Goal: Task Accomplishment & Management: Manage account settings

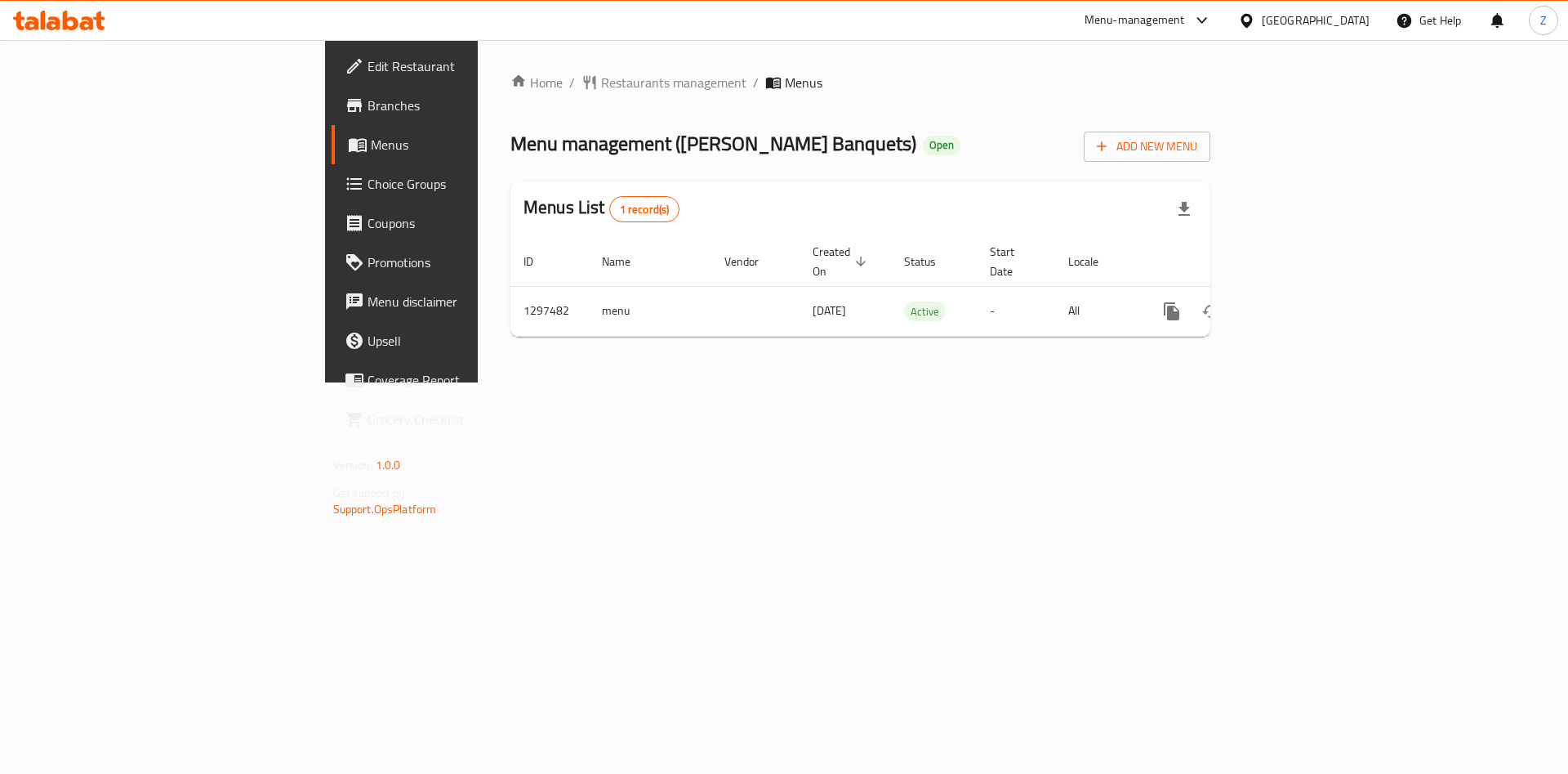
click at [1243, 383] on div "Home / Restaurants management / Menus Menu management ( [PERSON_NAME] Banquets …" at bounding box center [860, 210] width 765 height 342
click at [801, 383] on div "Home / Restaurants management / Menus Menu management ( [PERSON_NAME] Banquets …" at bounding box center [860, 210] width 765 height 342
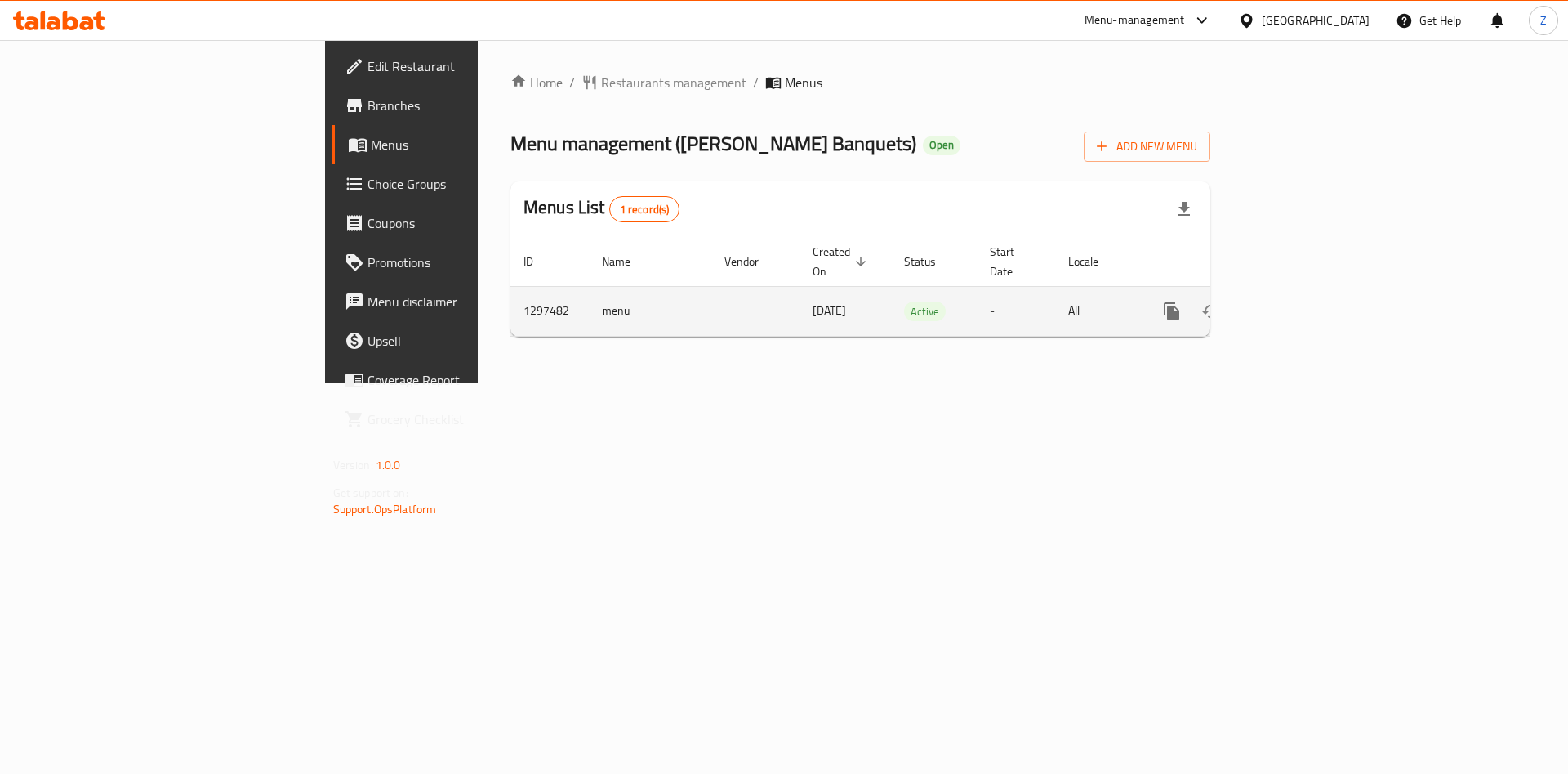
click at [1299, 301] on icon "enhanced table" at bounding box center [1290, 311] width 20 height 20
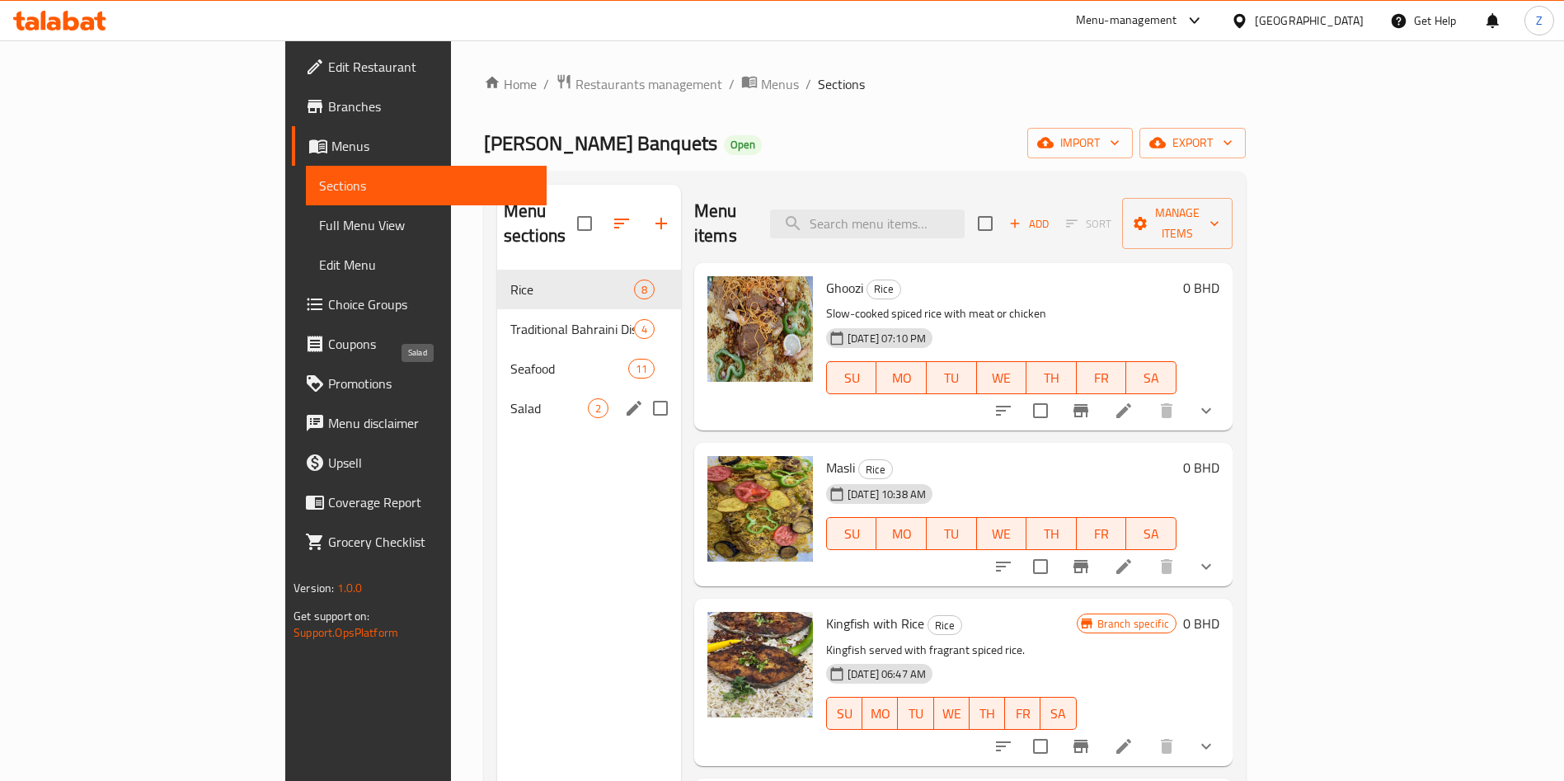
click at [510, 398] on span "Salad" at bounding box center [548, 408] width 77 height 20
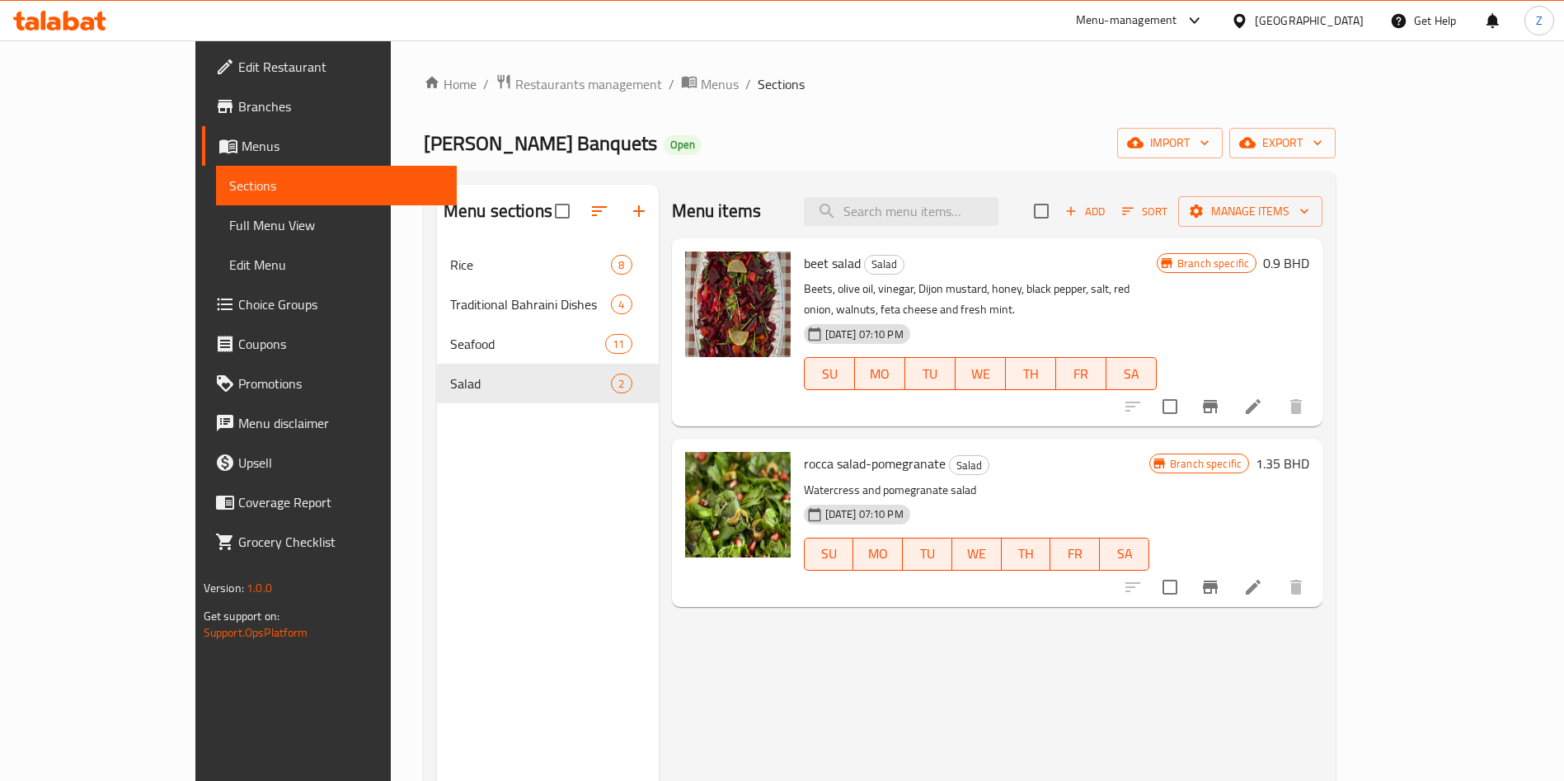
click at [1323, 242] on div "beet salad Salad Beets, olive oil, vinegar, Dijon mustard, honey, black pepper,…" at bounding box center [997, 332] width 651 height 188
click at [1309, 260] on h6 "0.9 BHD" at bounding box center [1286, 262] width 46 height 23
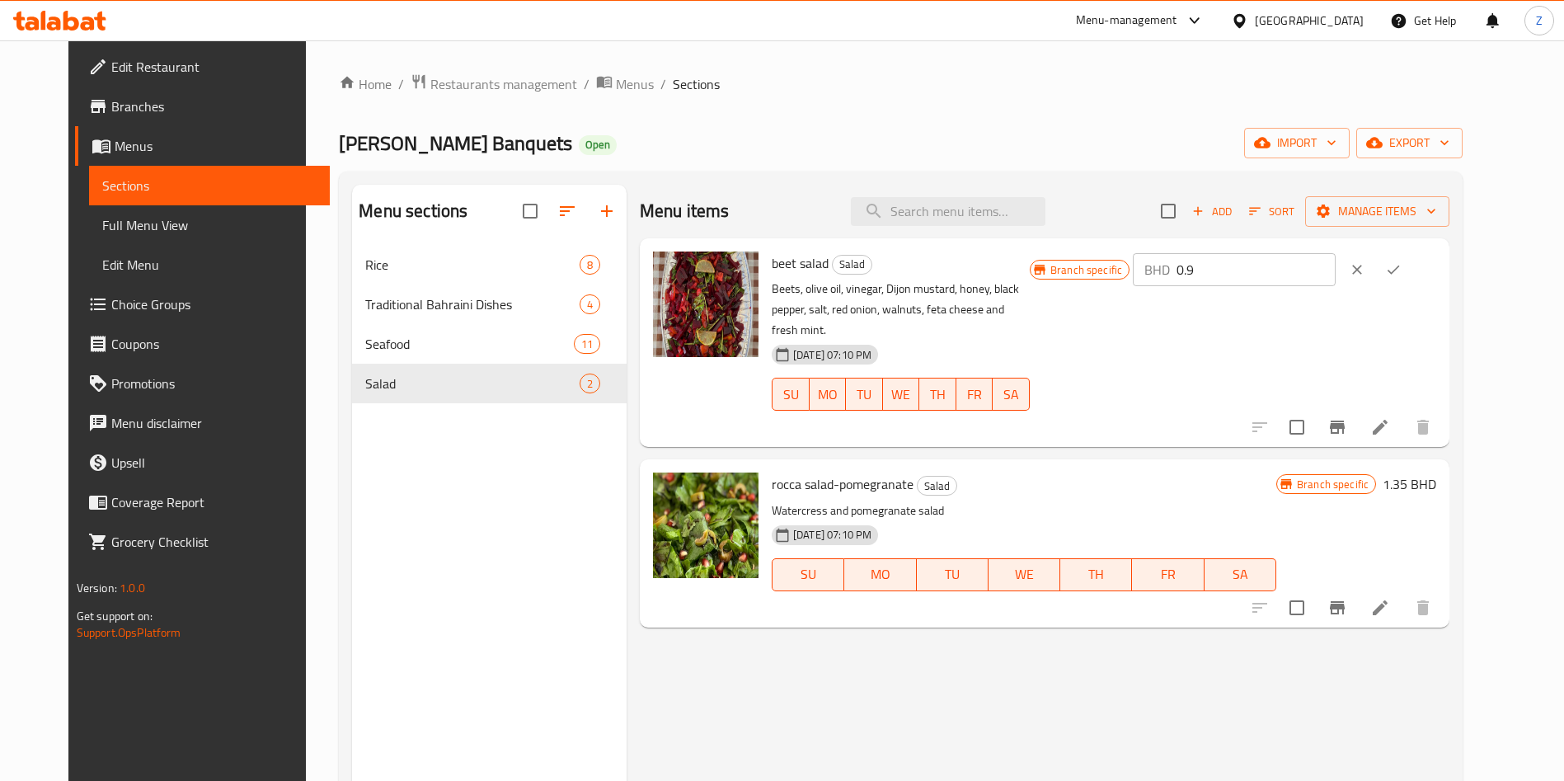
drag, startPoint x: 1318, startPoint y: 268, endPoint x: 1167, endPoint y: 294, distance: 153.1
click at [1167, 294] on div "Branch specific BHD 0.9 ​" at bounding box center [1233, 342] width 406 height 182
type input "2"
click at [1401, 268] on icon "ok" at bounding box center [1393, 269] width 16 height 16
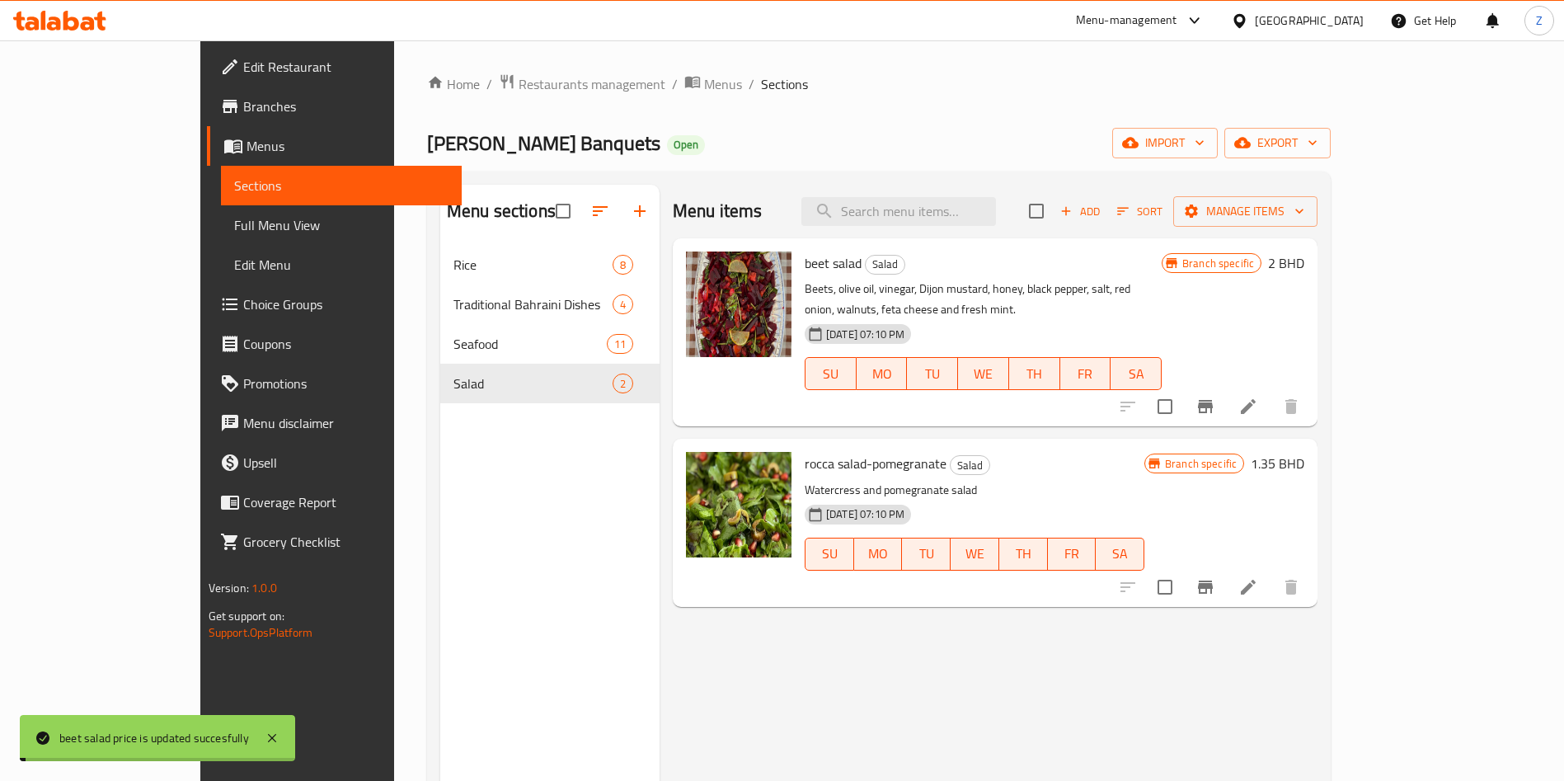
click at [1317, 406] on div "Menu items Add Sort Manage items beet salad Salad Beets, olive oil, vinegar, Di…" at bounding box center [988, 575] width 658 height 781
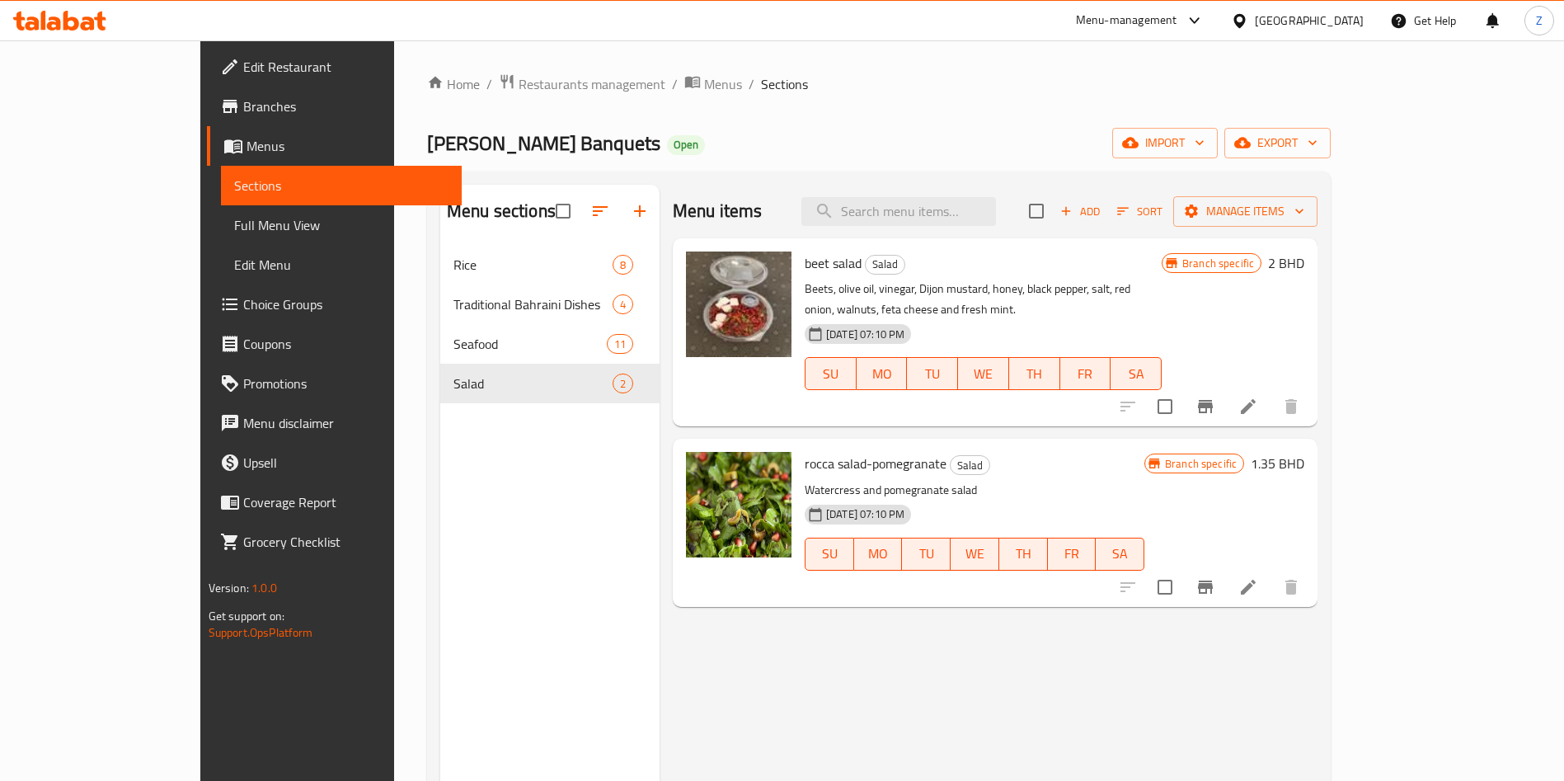
click at [1039, 673] on div "Menu items Add Sort Manage items beet salad Salad Beets, olive oil, vinegar, Di…" at bounding box center [988, 575] width 658 height 781
click at [1102, 204] on span "Add" at bounding box center [1080, 211] width 45 height 19
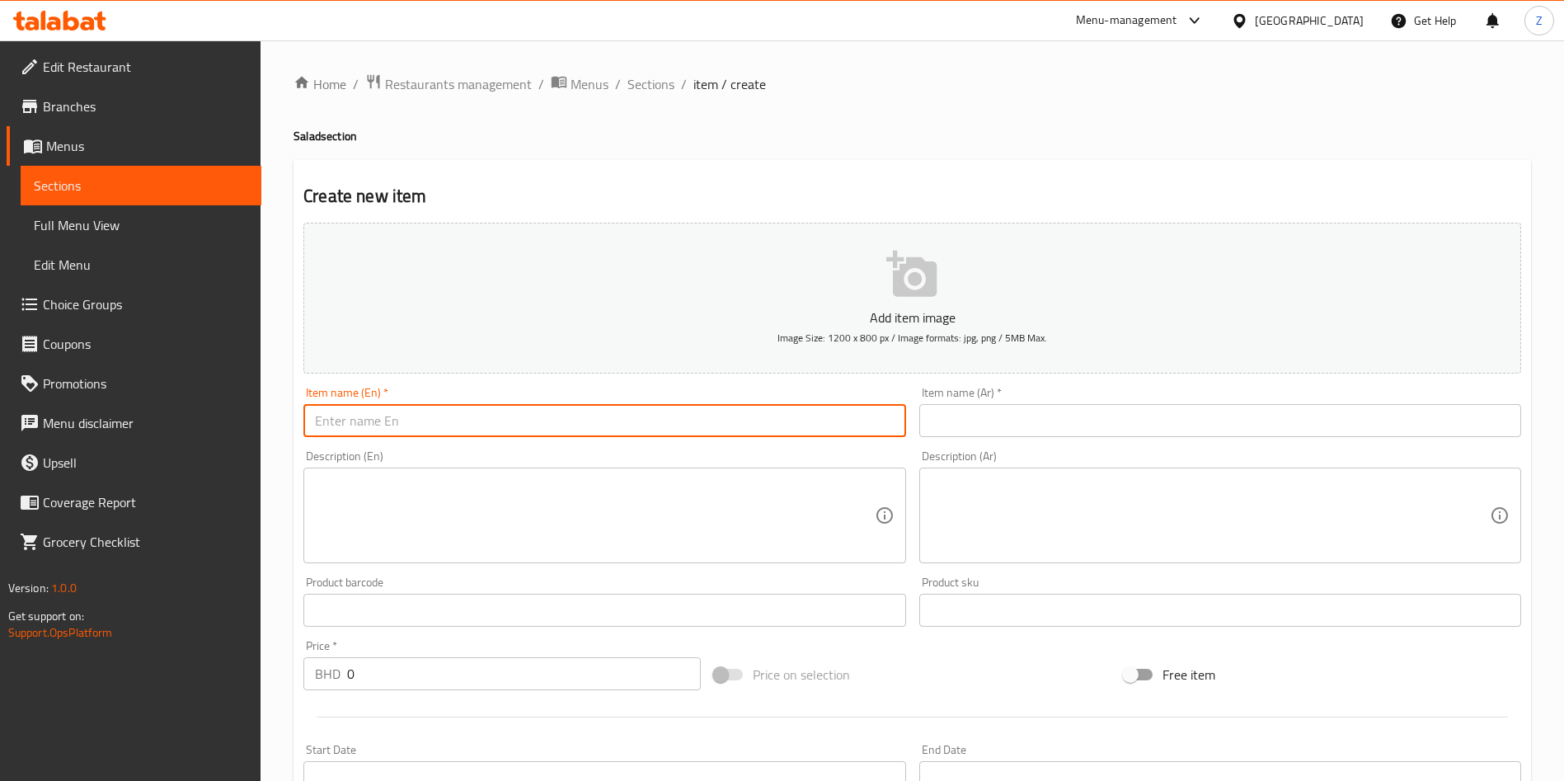
click at [539, 427] on input "text" at bounding box center [604, 420] width 602 height 33
type input "ظ"
type input "ل"
type input "Green Salad"
click at [904, 296] on icon "button" at bounding box center [911, 274] width 50 height 46
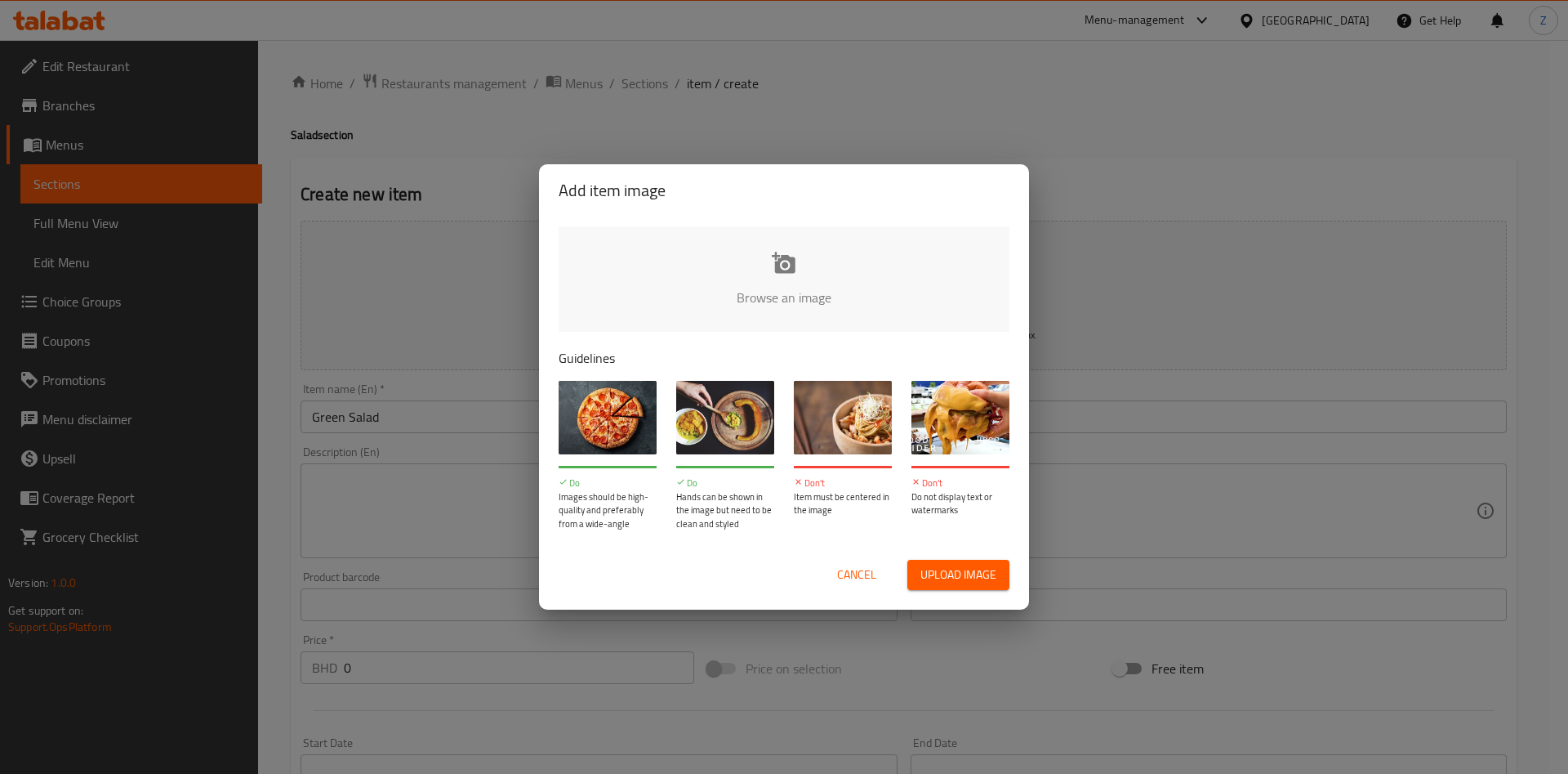
click at [842, 569] on span "Cancel" at bounding box center [857, 575] width 40 height 21
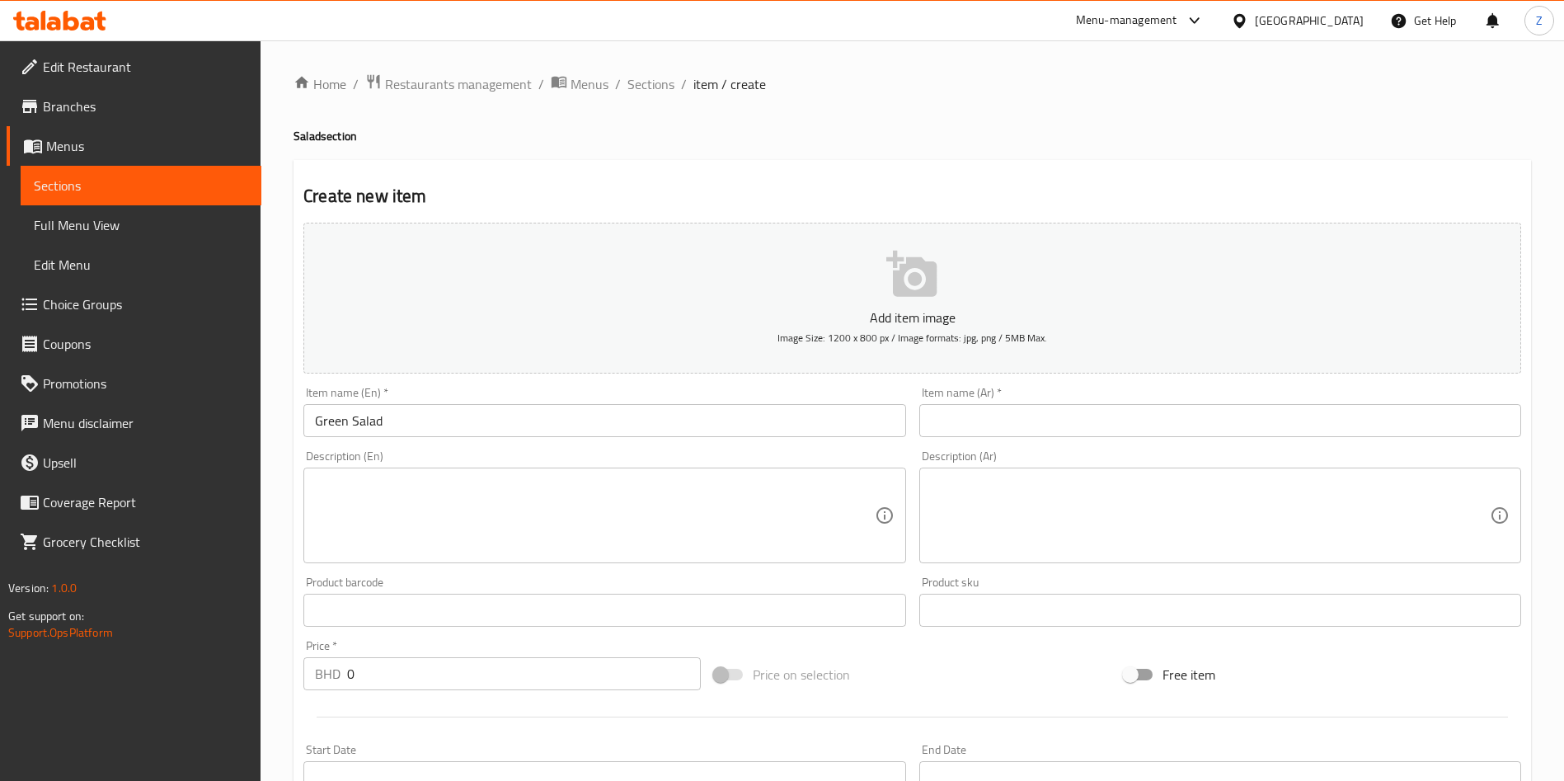
click at [991, 411] on input "text" at bounding box center [1220, 420] width 602 height 33
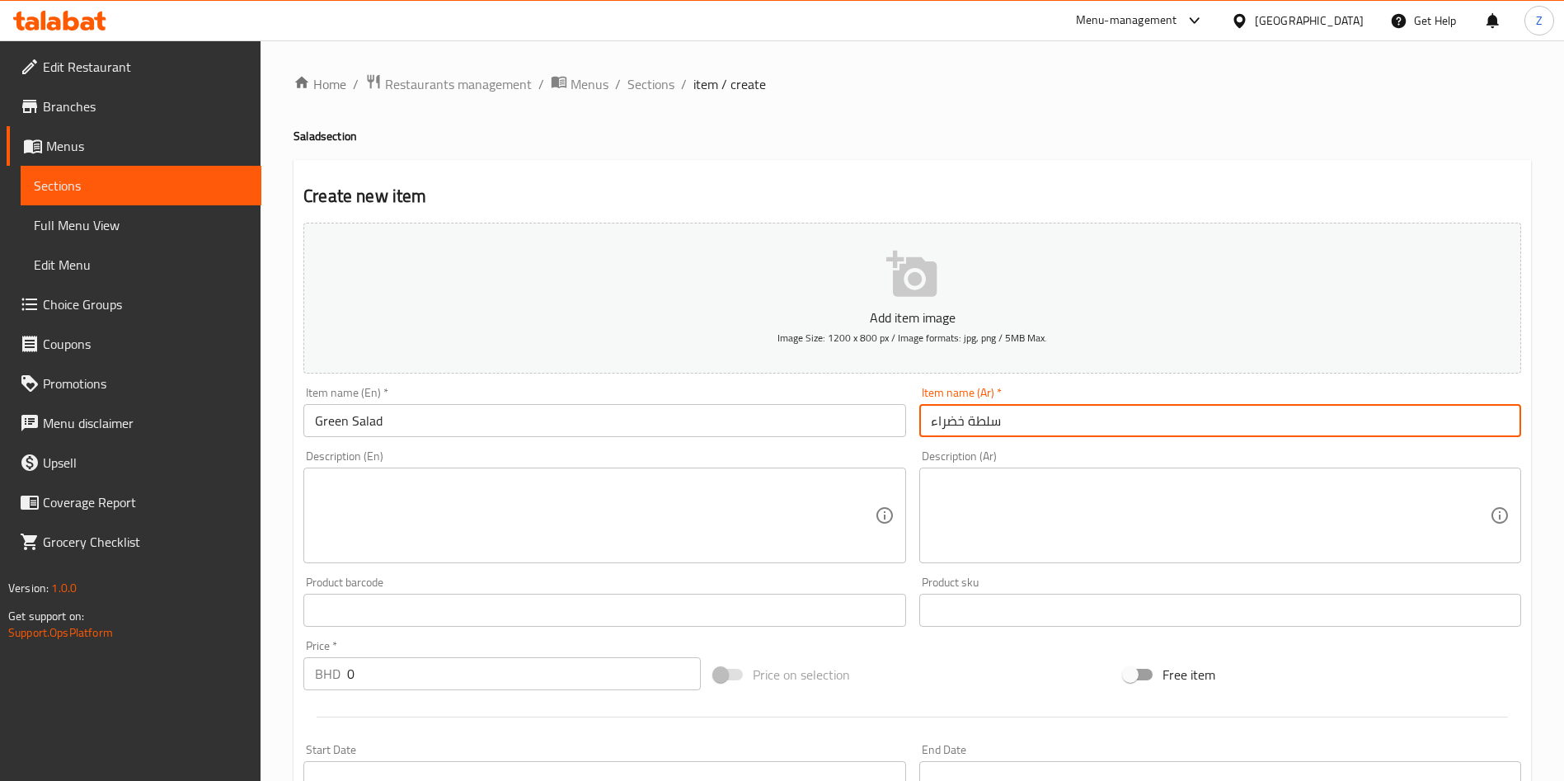
type input "سلطة خضراء"
click at [745, 475] on div "Description (En)" at bounding box center [604, 515] width 602 height 96
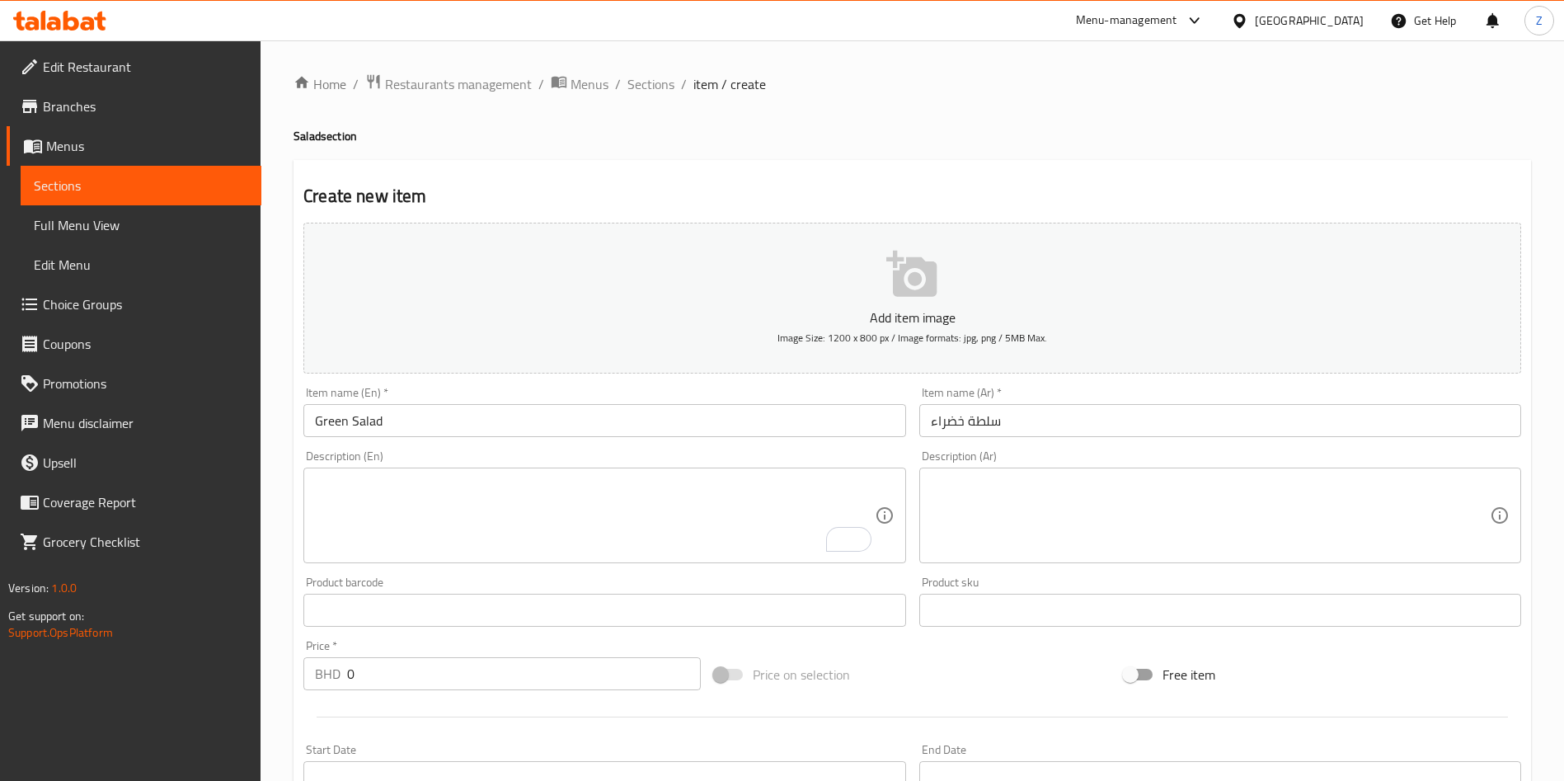
click at [713, 500] on textarea "To enrich screen reader interactions, please activate Accessibility in Grammarl…" at bounding box center [594, 515] width 559 height 78
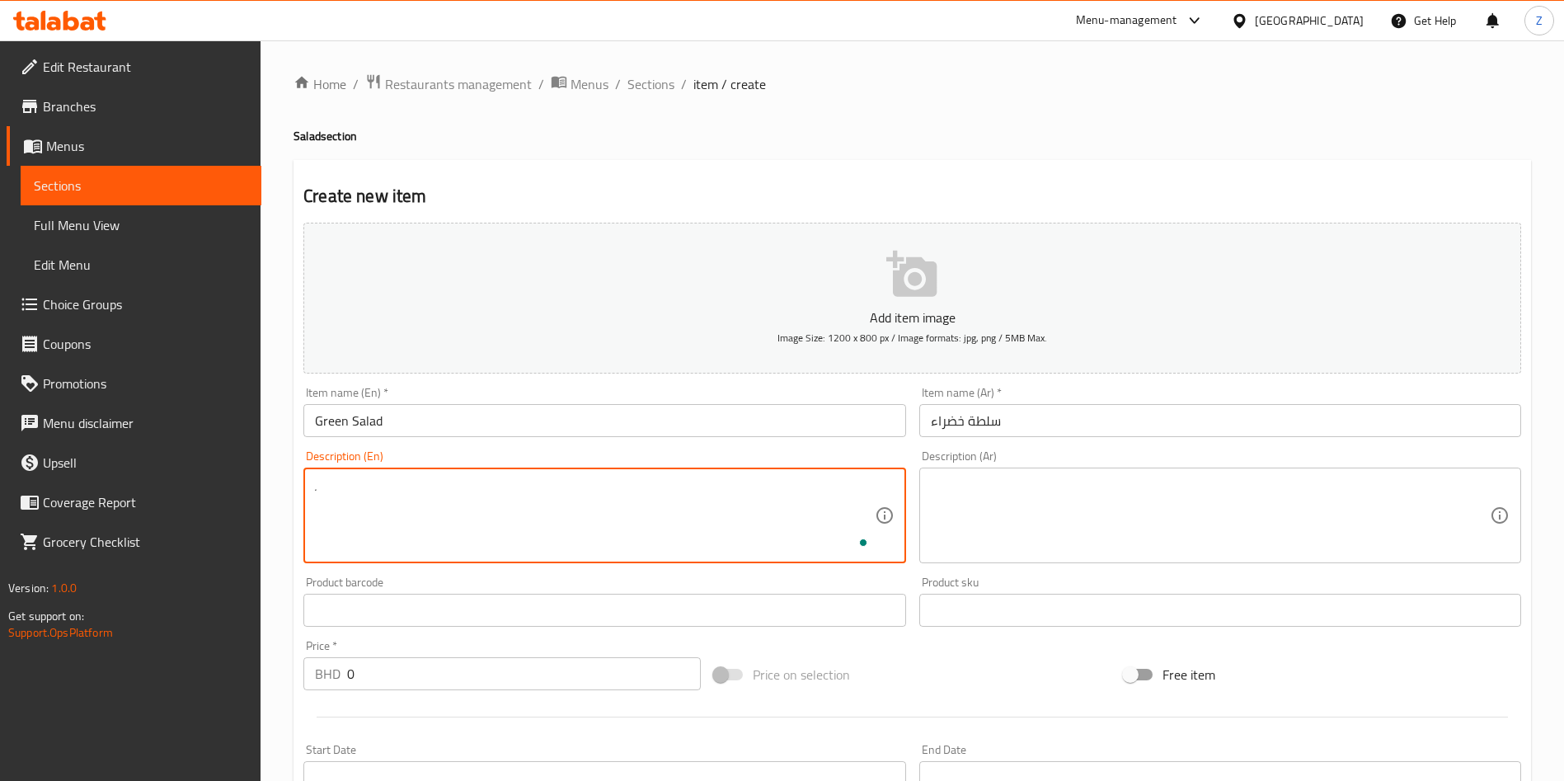
type textarea "ِ"
type textarea "A green salad with toasted bread and tangy sauce."
click at [1029, 520] on textarea at bounding box center [1210, 515] width 559 height 78
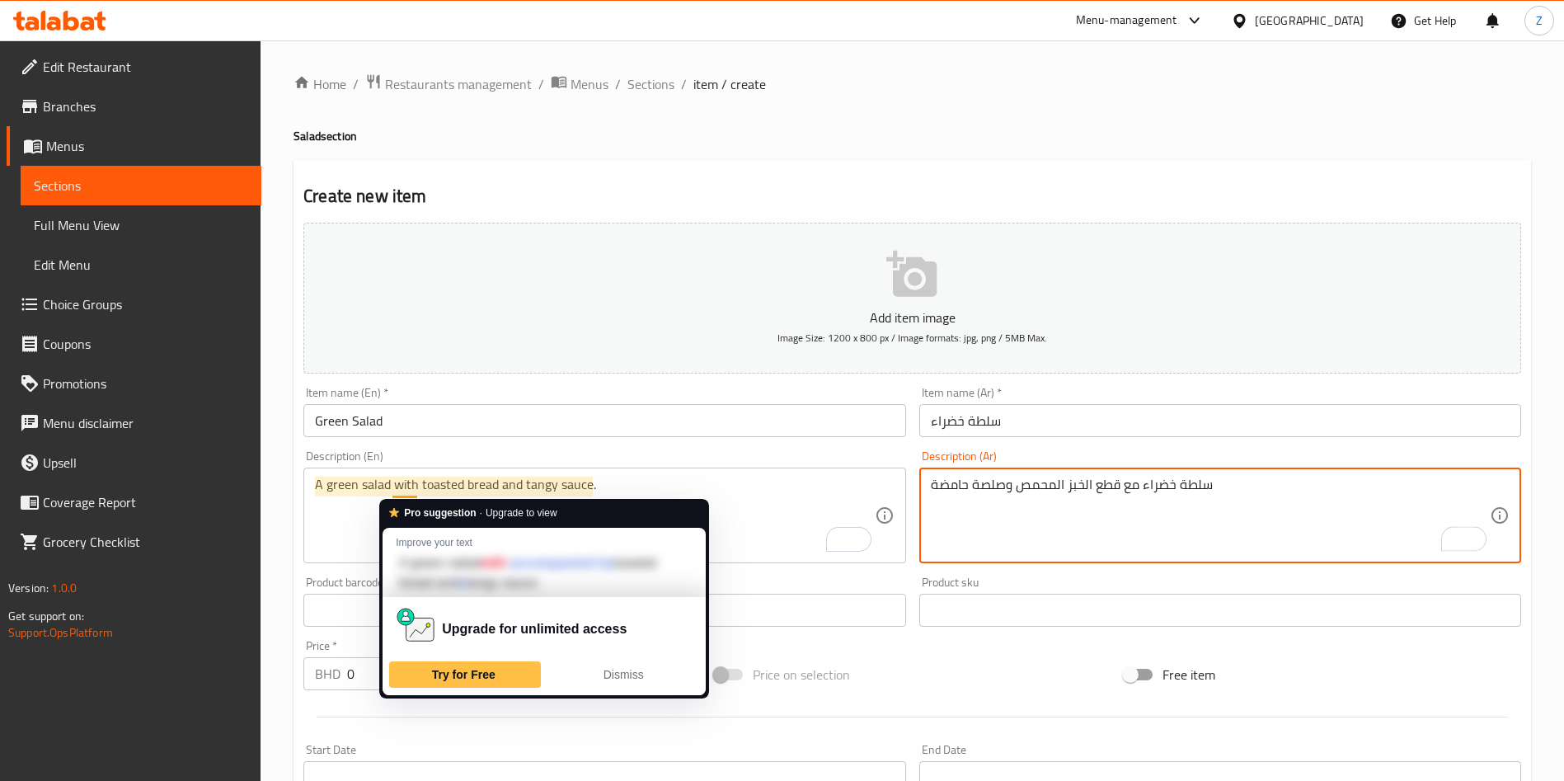
type textarea "سلطة خضراء مع قطع الخبز المحمص وصلصة حامضة"
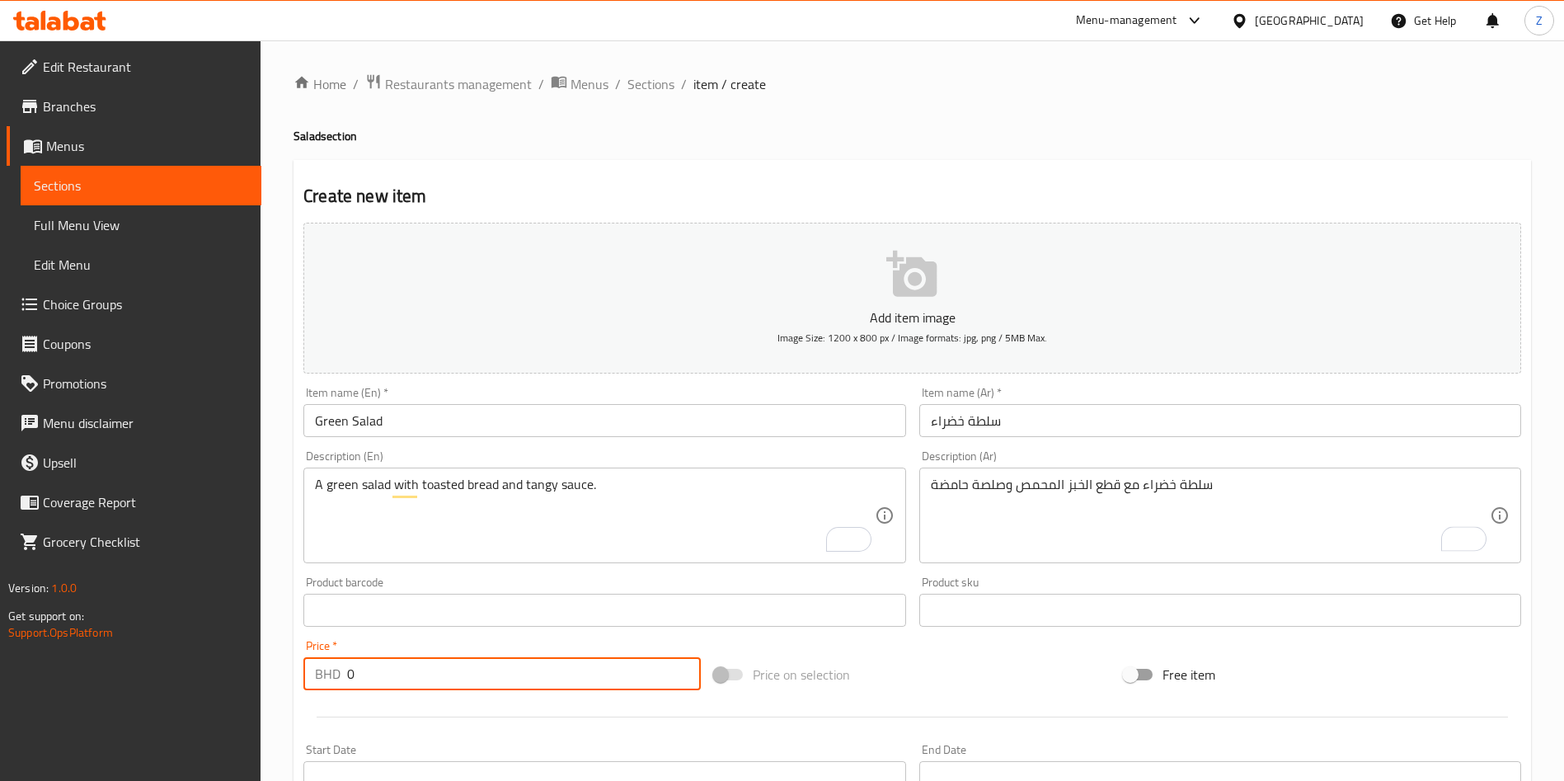
drag, startPoint x: 345, startPoint y: 673, endPoint x: 301, endPoint y: 683, distance: 45.8
click at [317, 677] on div "BHD 0 Price *" at bounding box center [501, 673] width 397 height 33
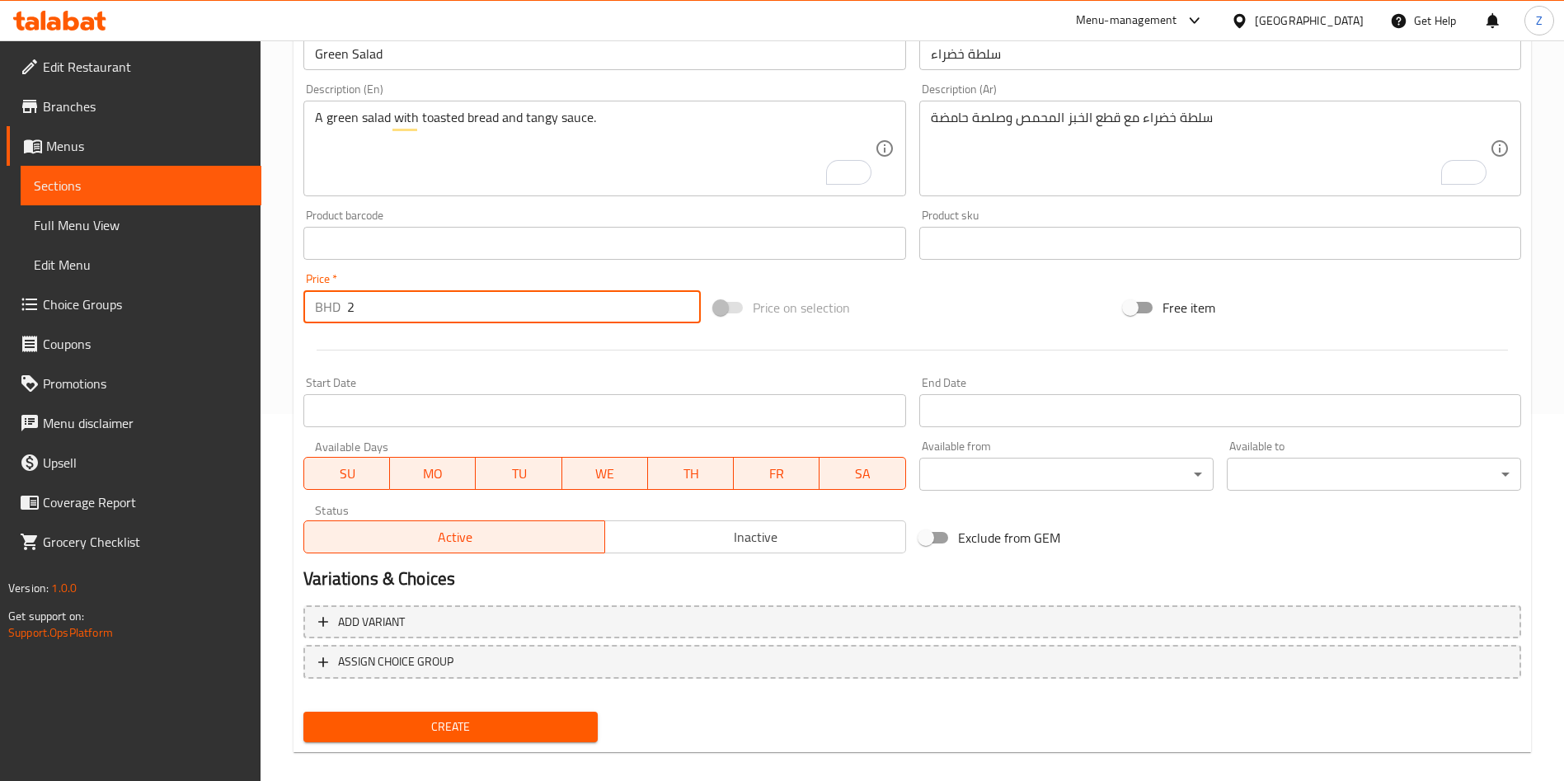
scroll to position [384, 0]
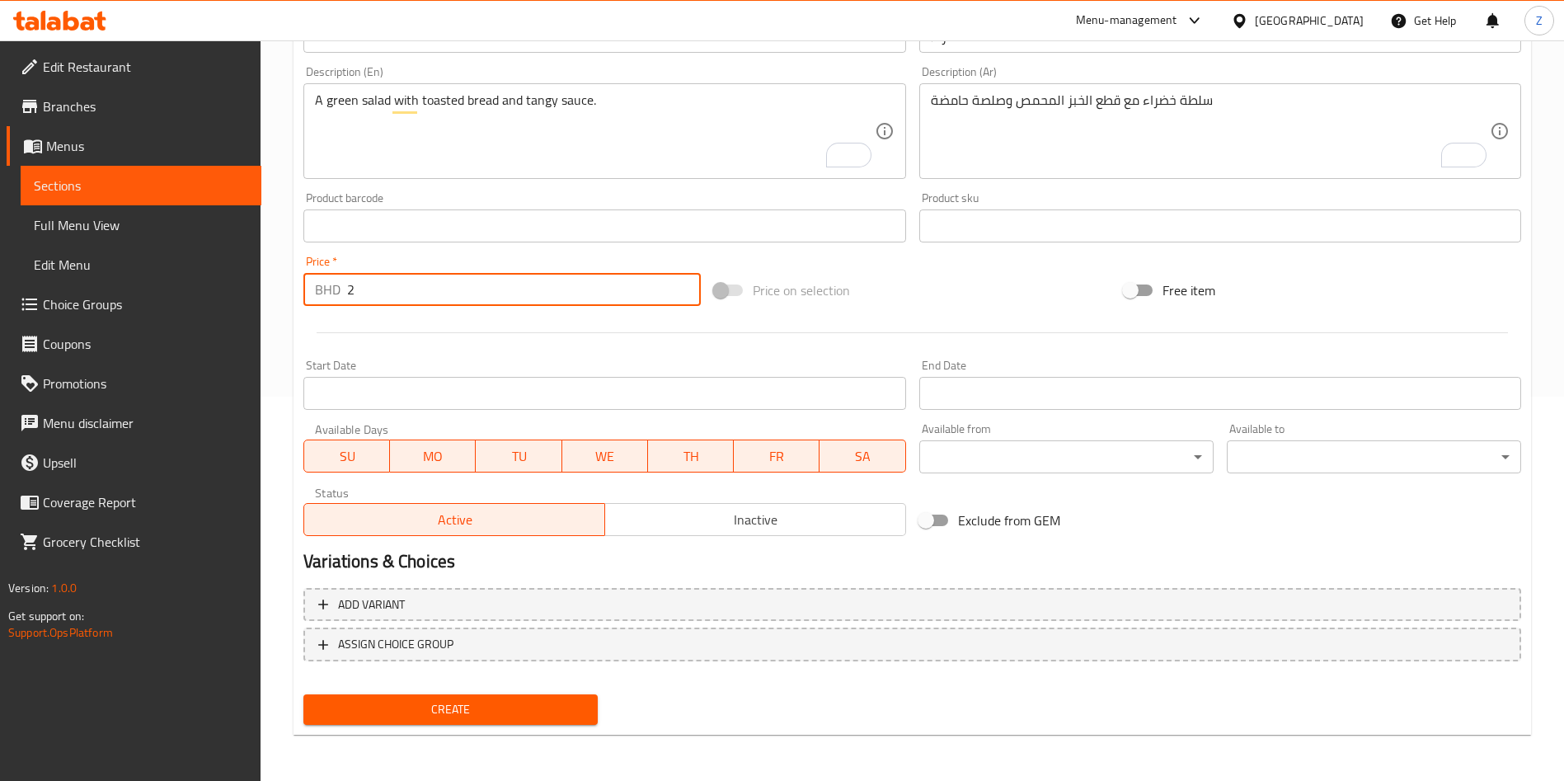
type input "2"
click at [1161, 519] on div "Exclude from GEM" at bounding box center [1117, 520] width 410 height 45
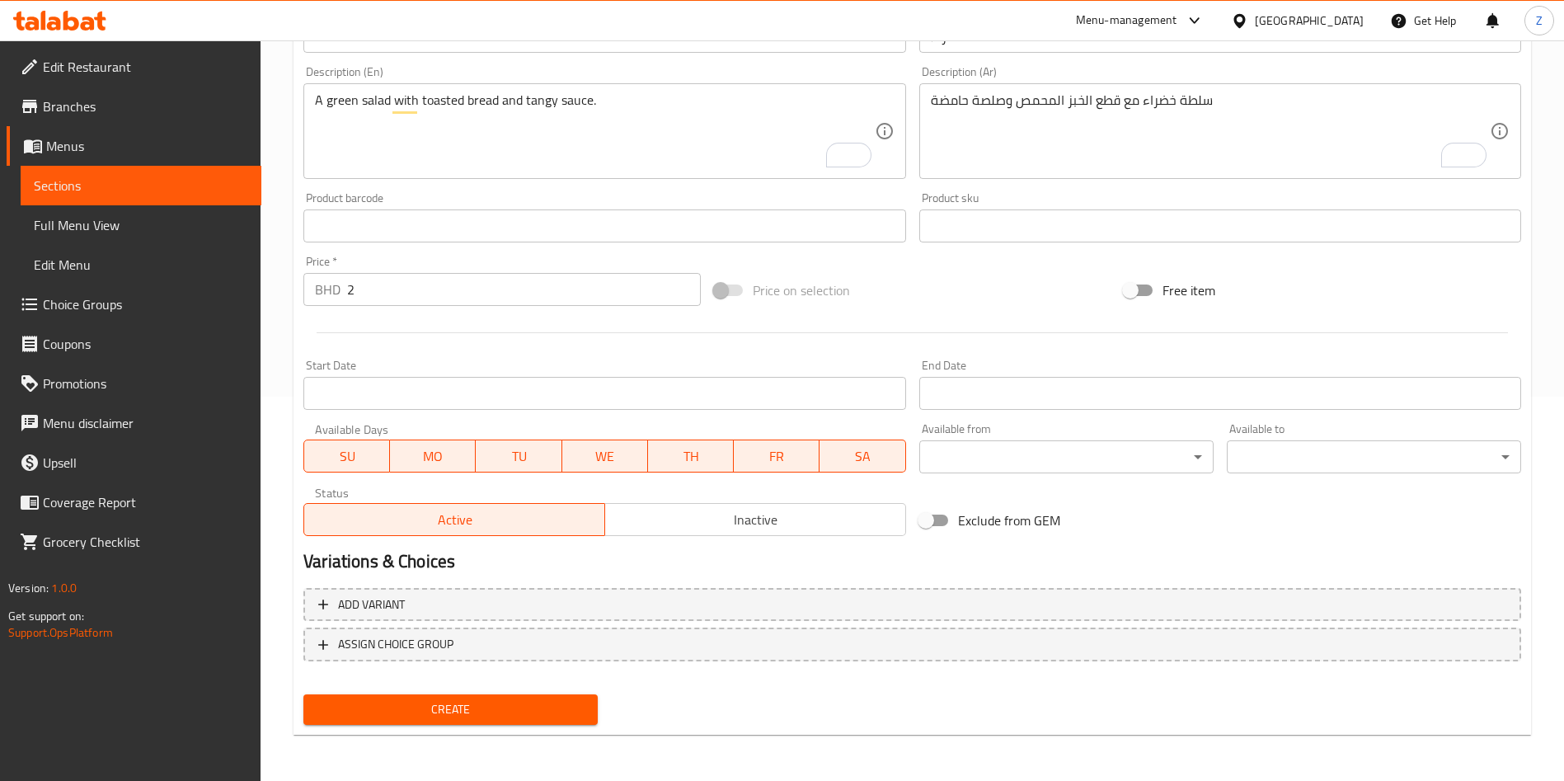
click at [440, 716] on span "Create" at bounding box center [451, 709] width 268 height 21
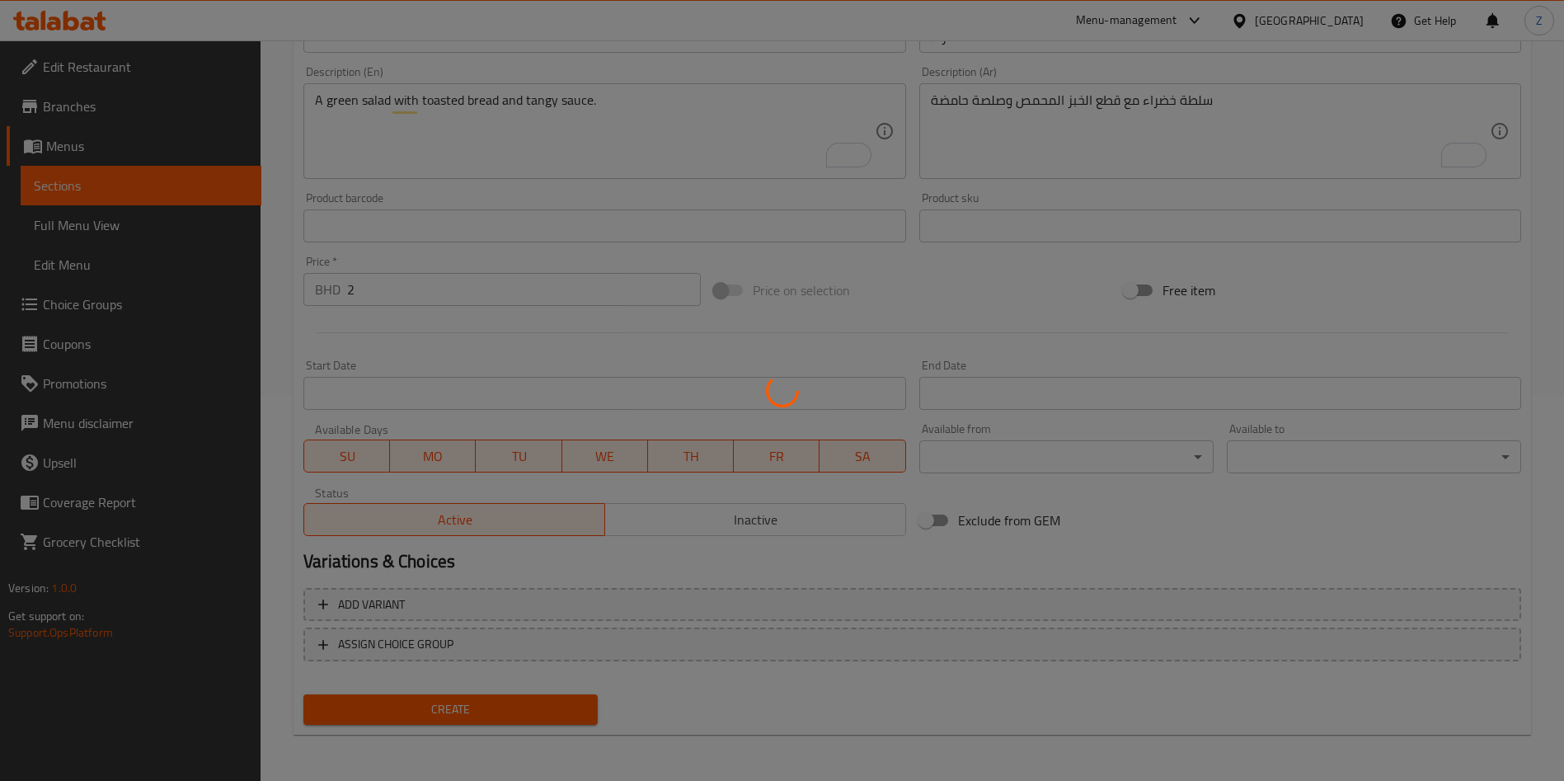
type input "0"
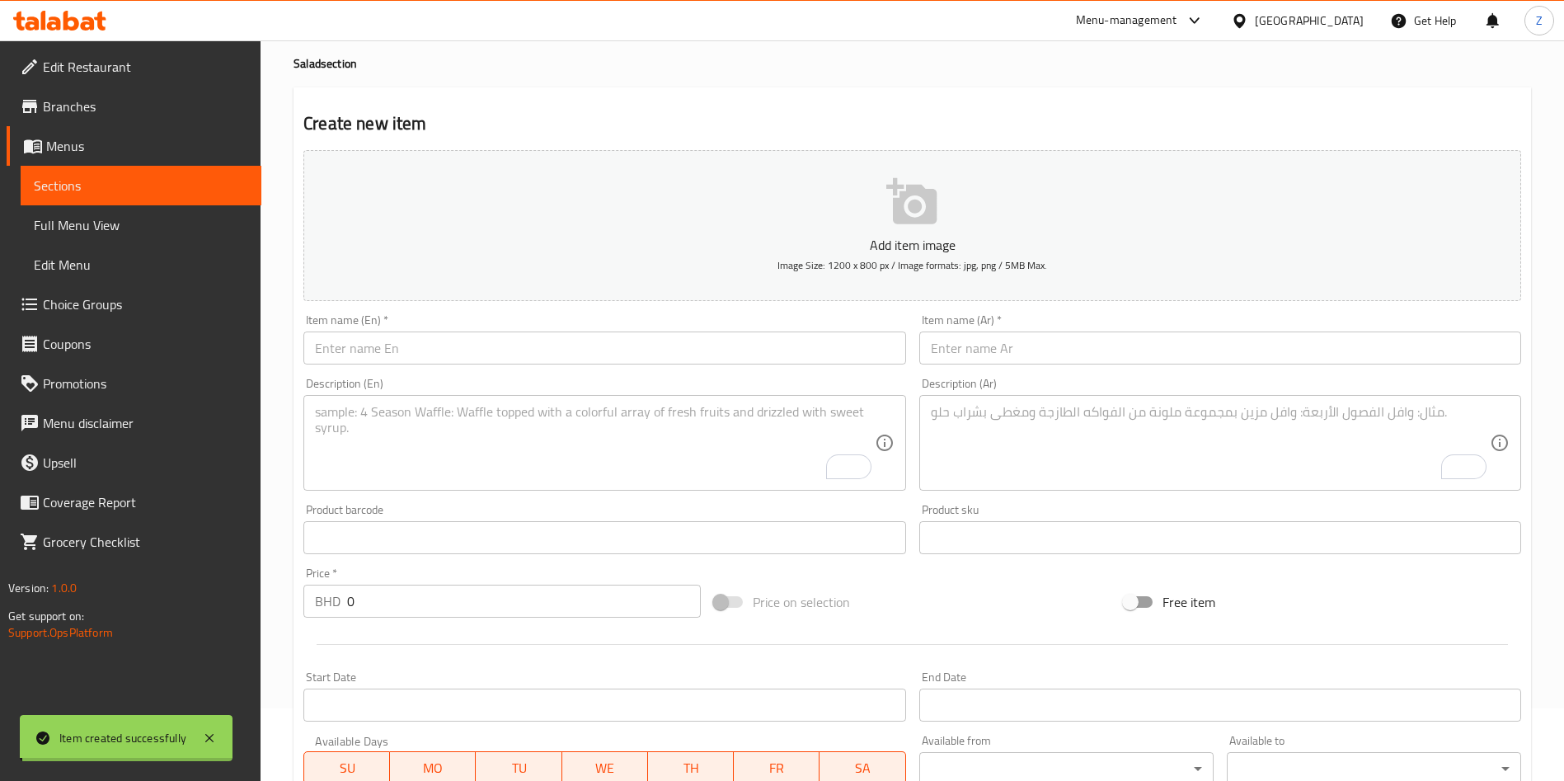
scroll to position [0, 0]
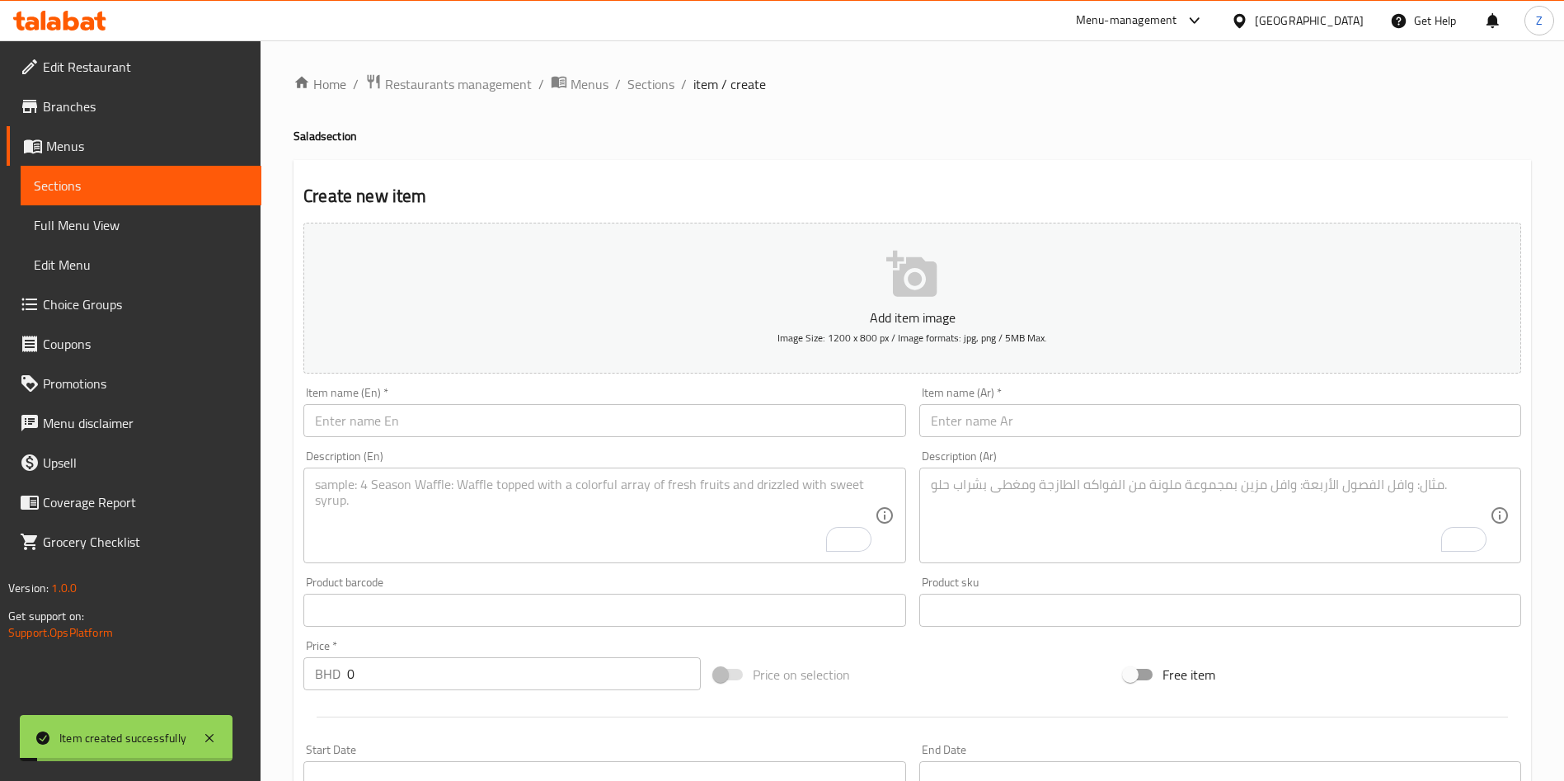
click at [645, 88] on span "Sections" at bounding box center [650, 84] width 47 height 20
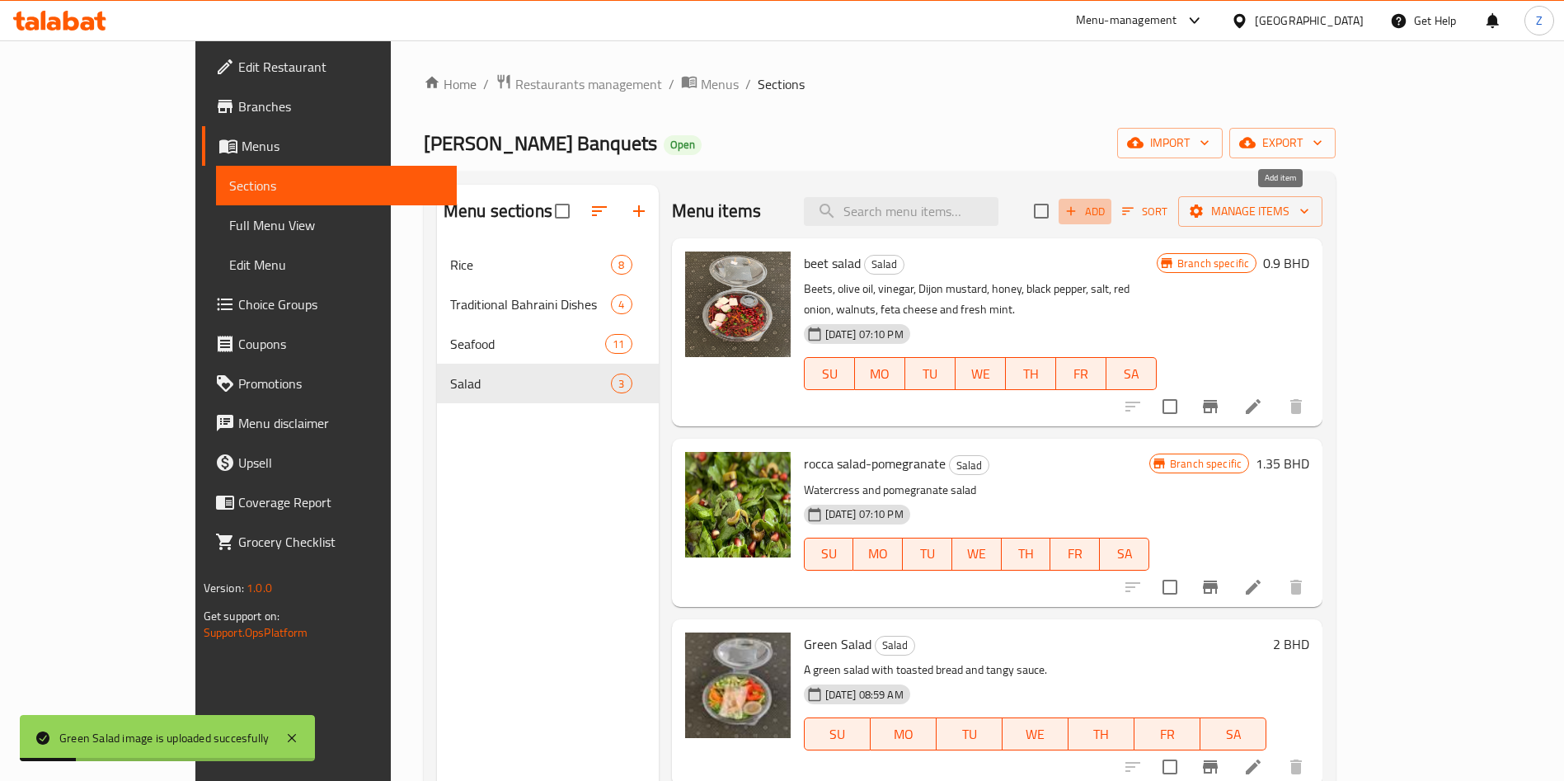
click at [1078, 205] on icon "button" at bounding box center [1070, 211] width 15 height 15
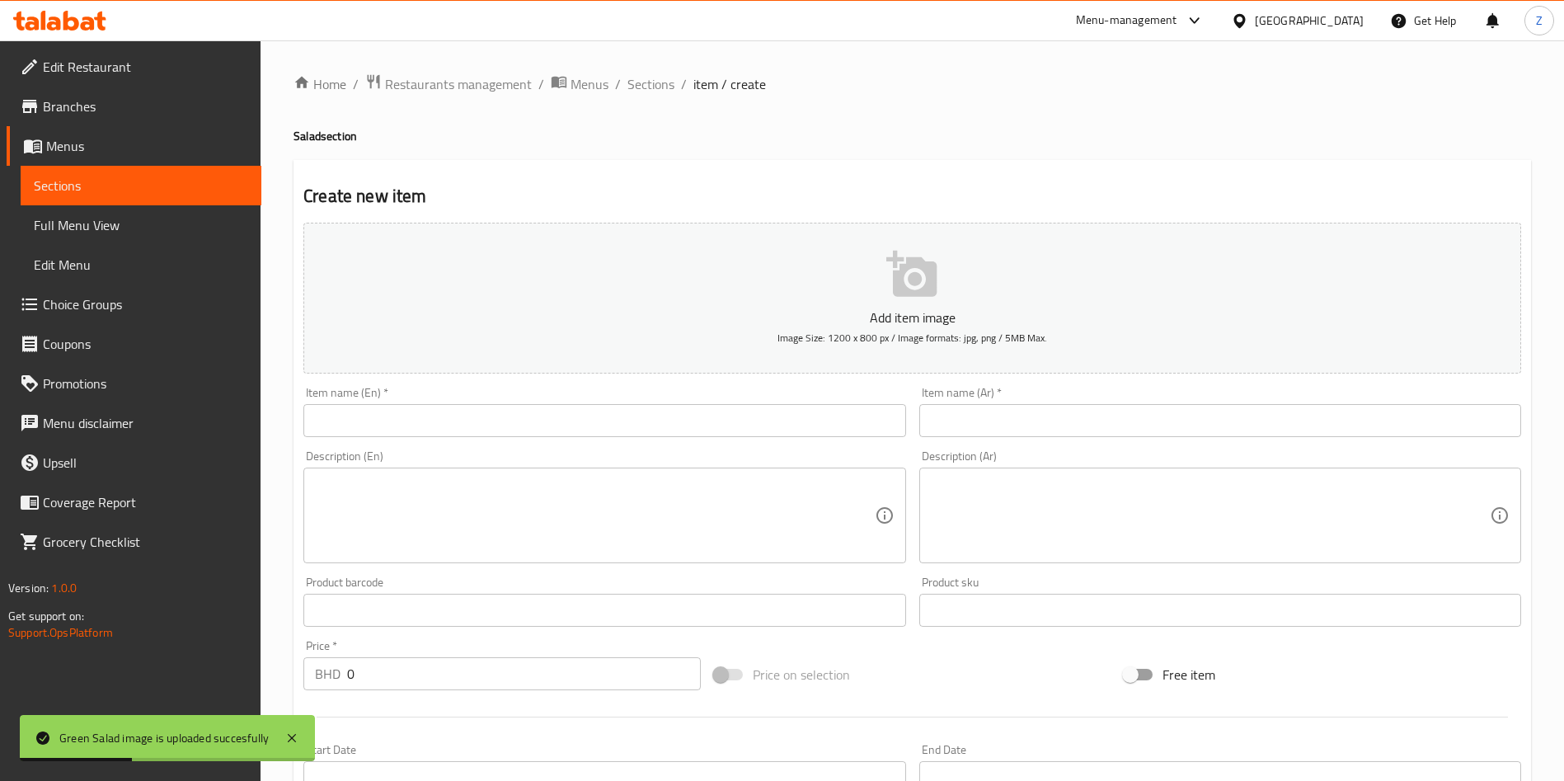
click at [461, 414] on input "text" at bounding box center [604, 420] width 602 height 33
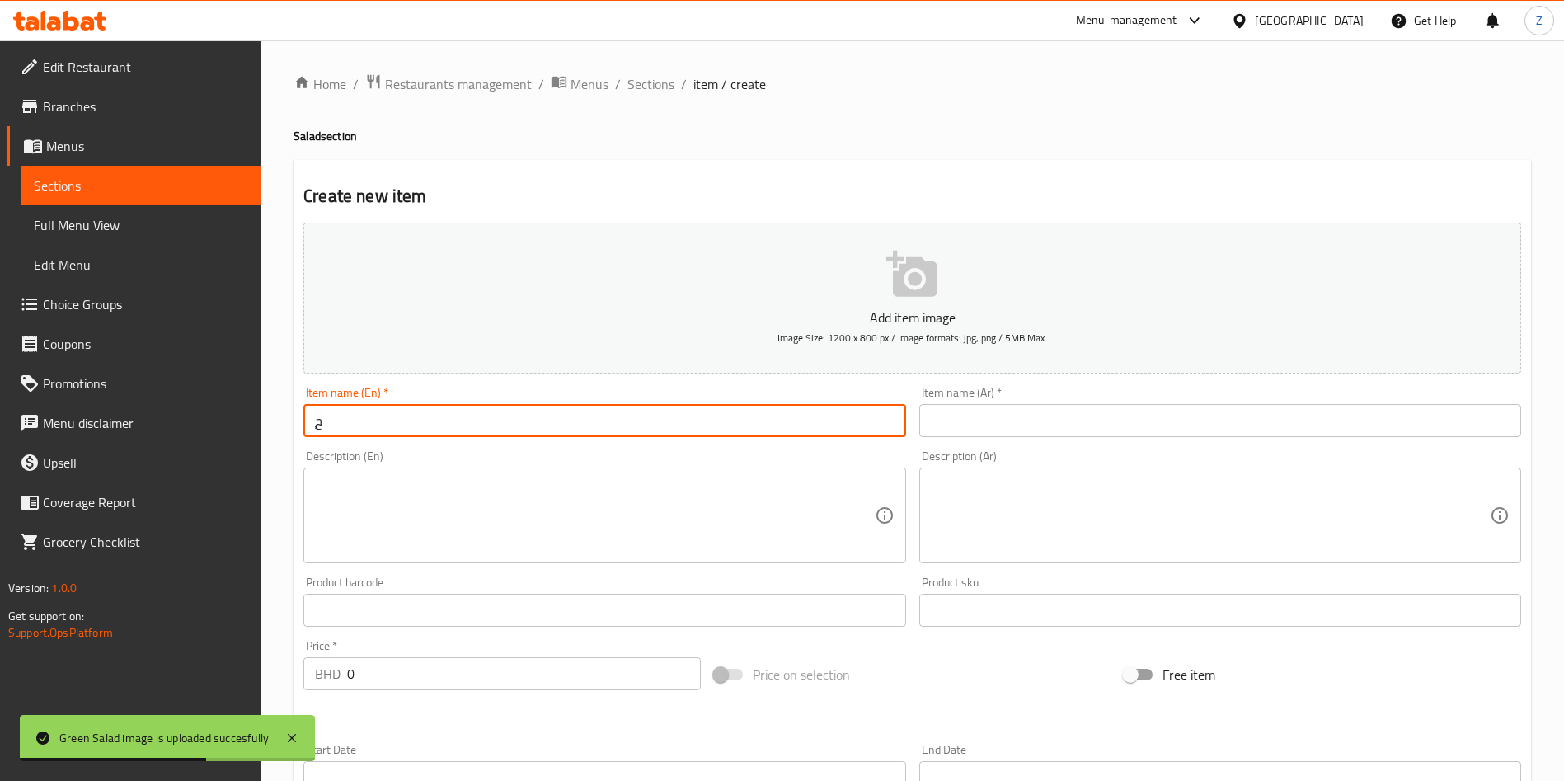
type input "ٍ"
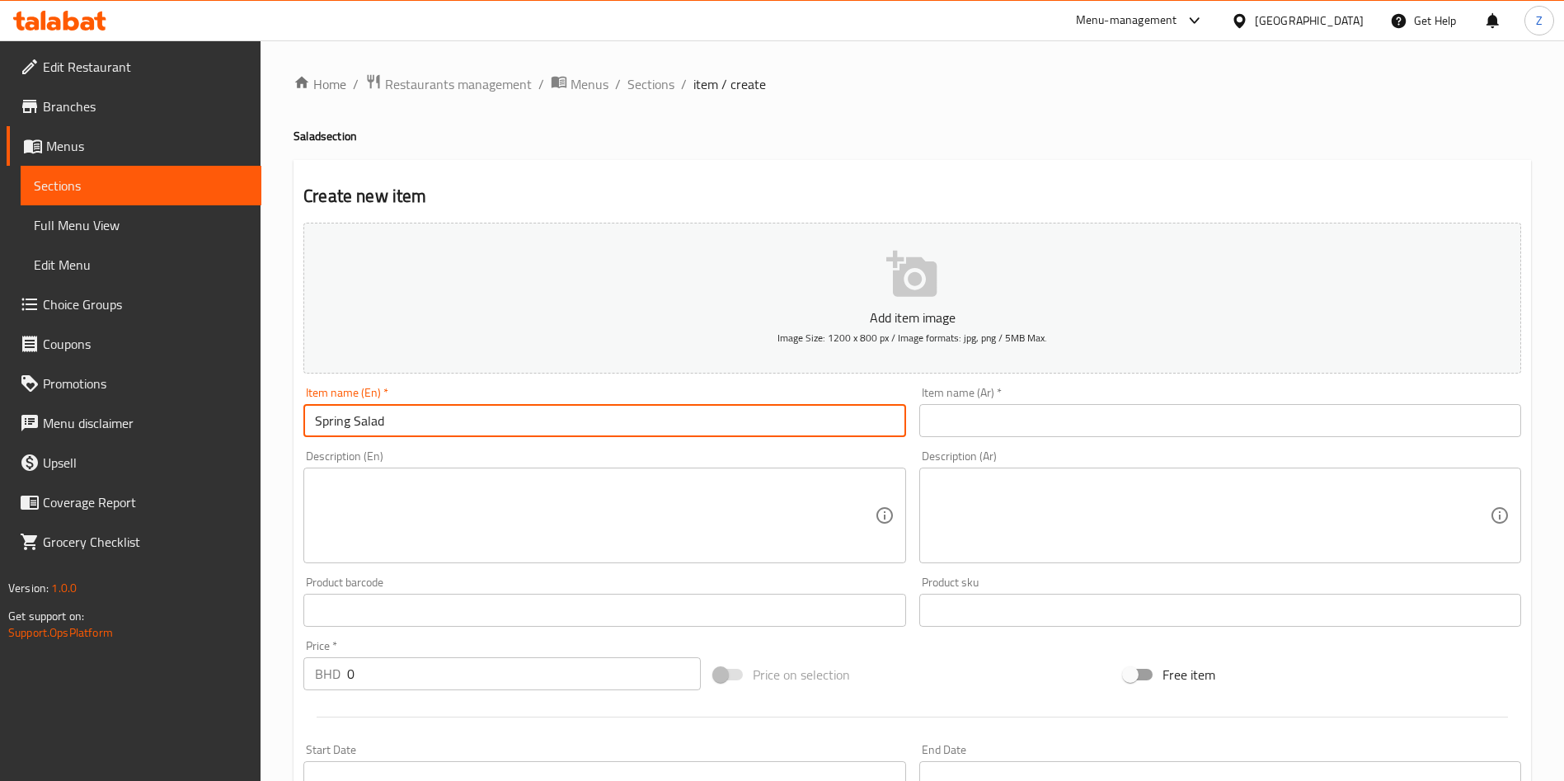
type input "Spring Salad"
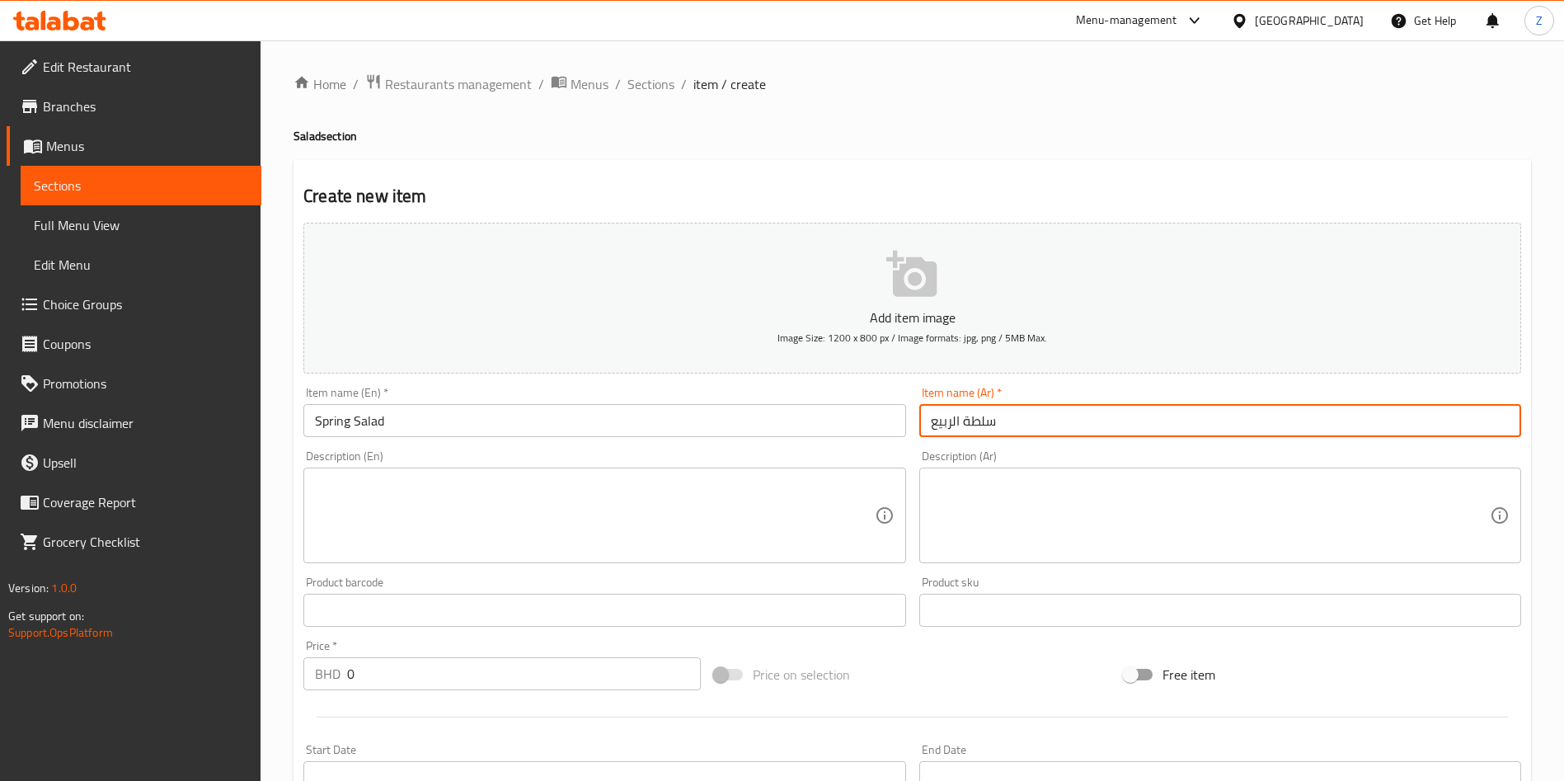
type input "سلطة الربيع"
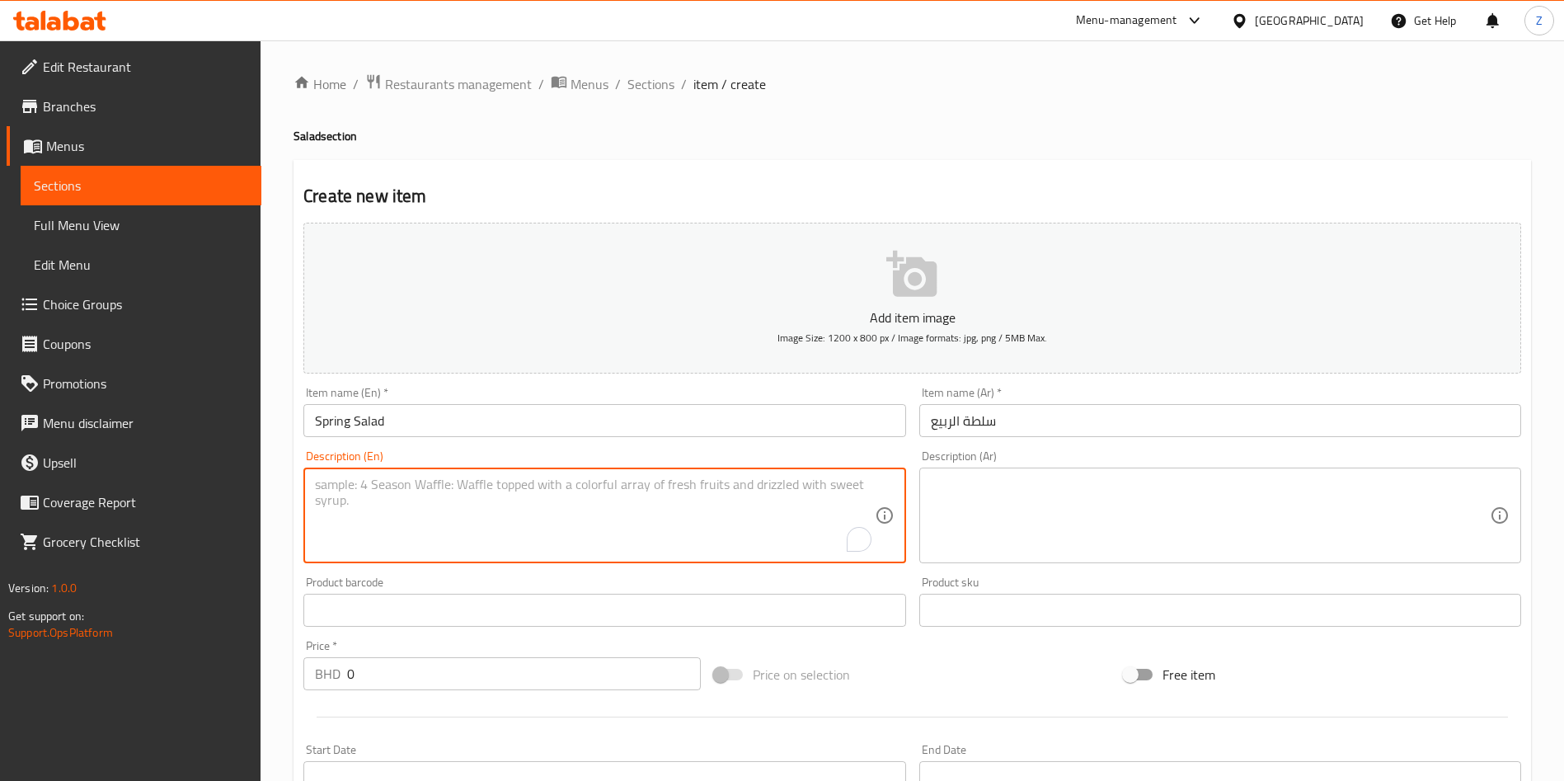
click at [498, 553] on textarea "To enrich screen reader interactions, please activate Accessibility in Grammarl…" at bounding box center [594, 515] width 559 height 78
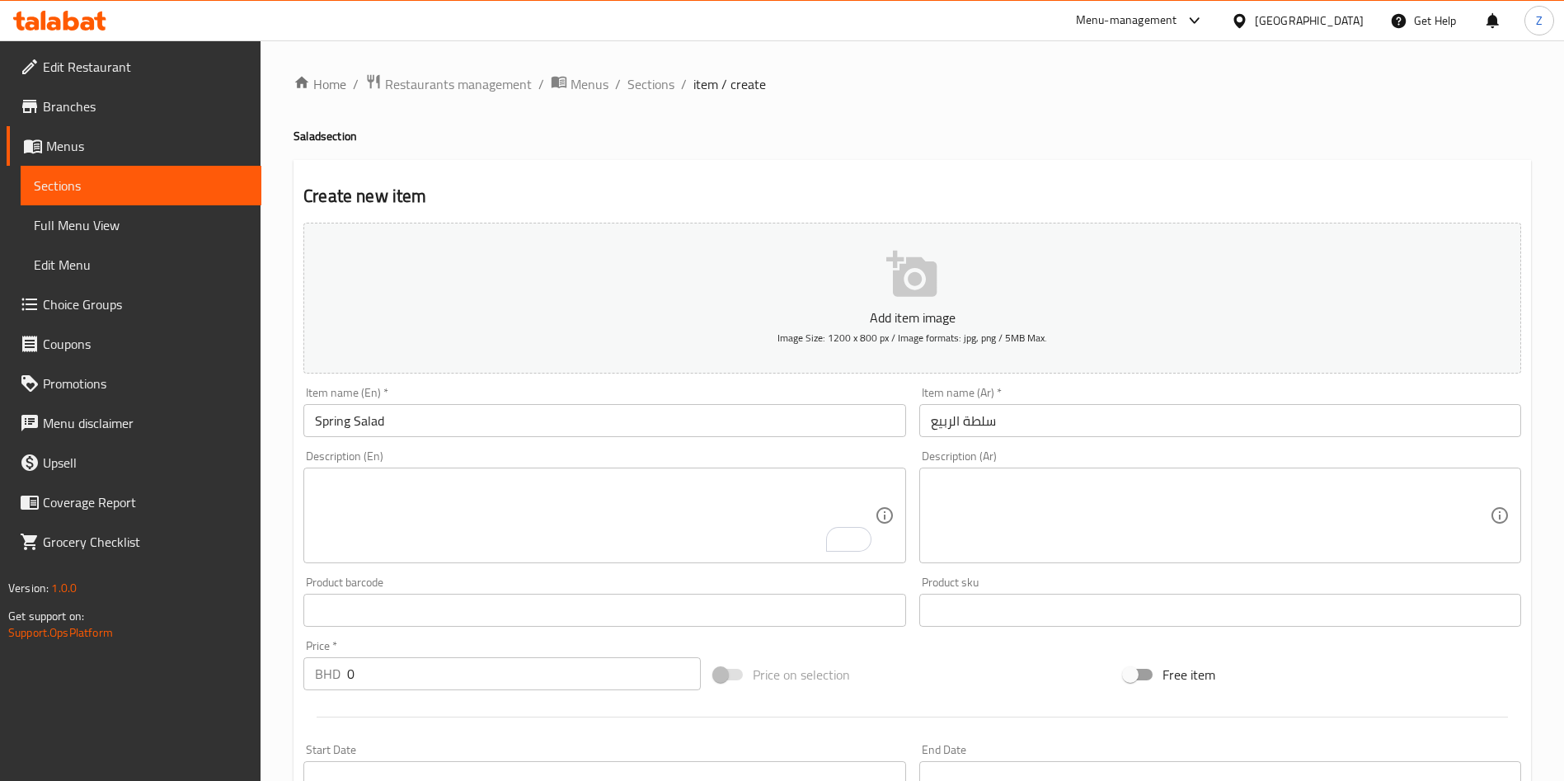
click at [800, 496] on textarea "To enrich screen reader interactions, please activate Accessibility in Grammarl…" at bounding box center [594, 515] width 559 height 78
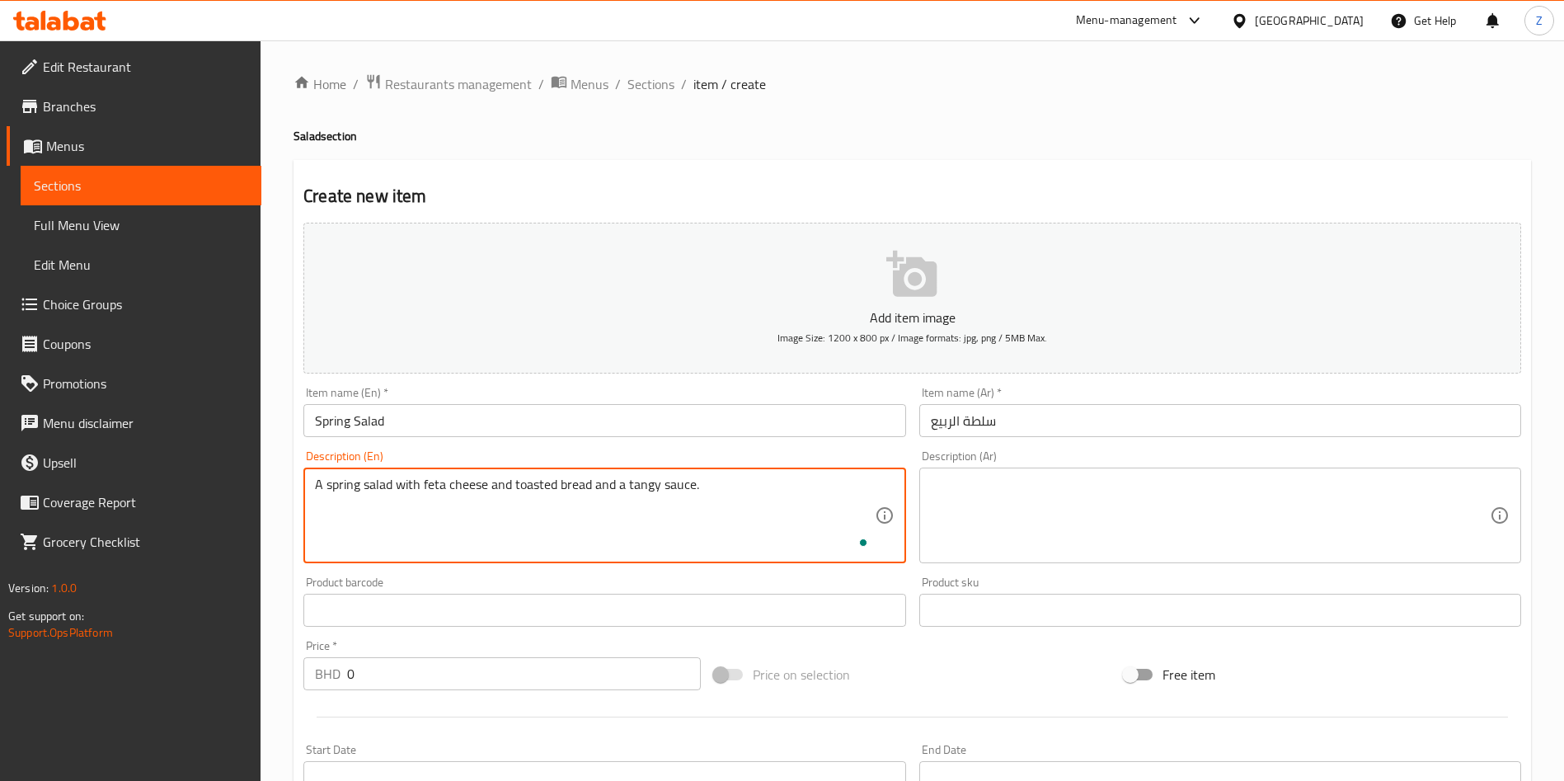
type textarea "A spring salad with feta cheese and toasted bread and a tangy sauce."
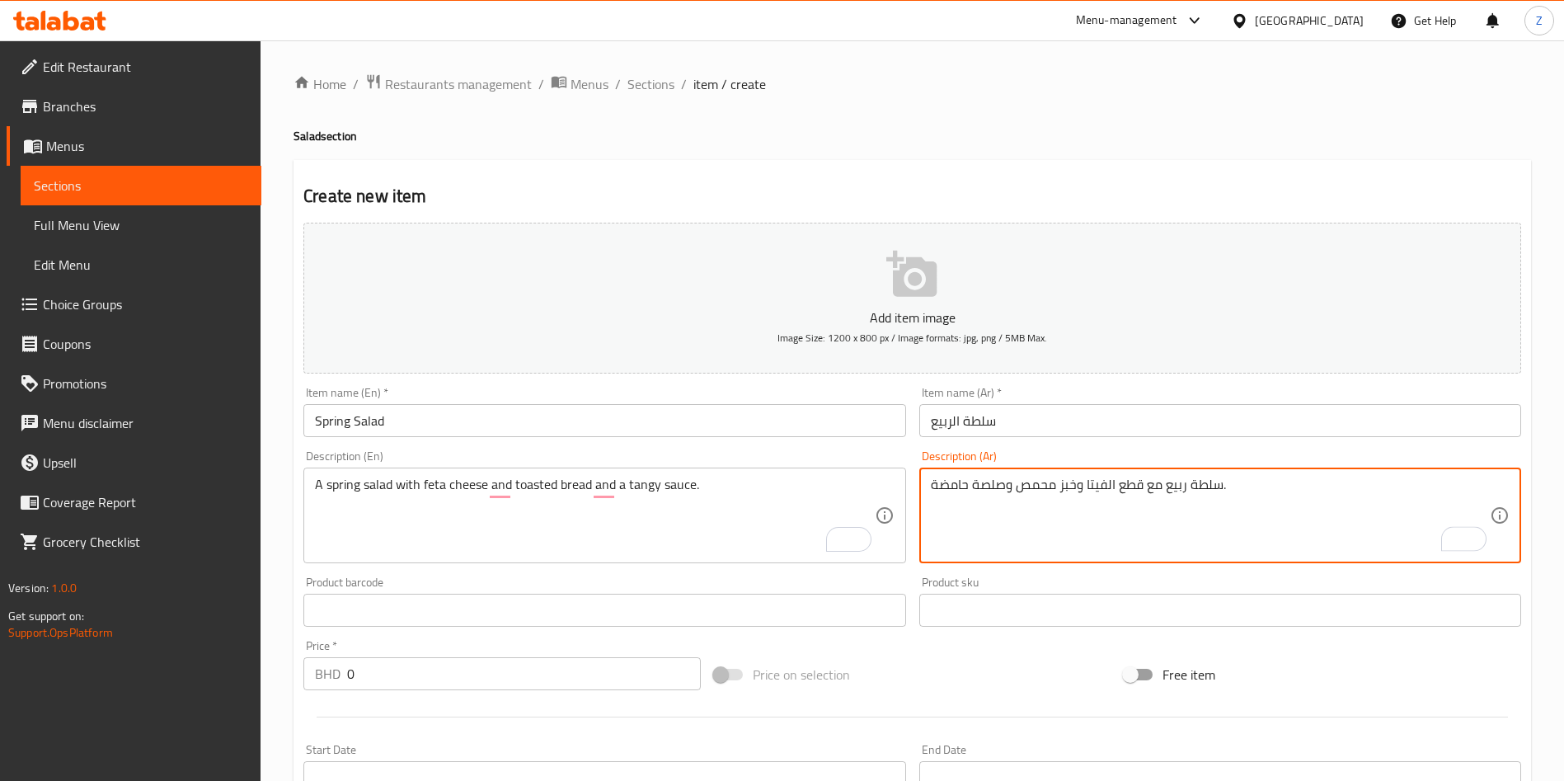
type textarea "سلطة ربيع مع قطع الفيتا وخبز محمص وصلصة حامضة."
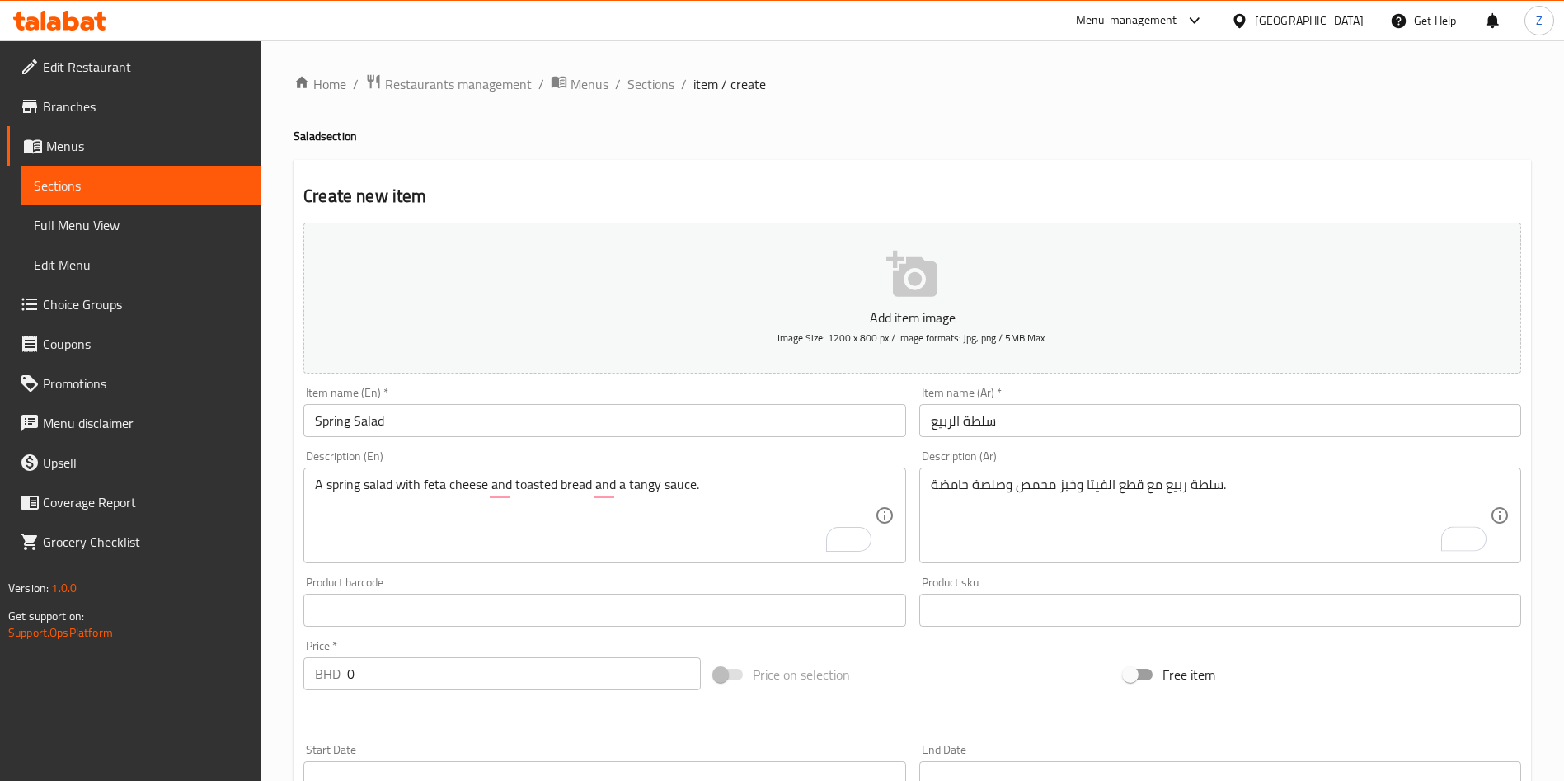
drag, startPoint x: 424, startPoint y: 654, endPoint x: 197, endPoint y: 689, distance: 229.4
click at [216, 686] on div "Edit Restaurant Branches Menus Sections Full Menu View Edit Menu Choice Groups …" at bounding box center [782, 602] width 1564 height 1124
click at [406, 668] on input "0" at bounding box center [524, 673] width 354 height 33
drag, startPoint x: 394, startPoint y: 673, endPoint x: 294, endPoint y: 691, distance: 101.2
click at [296, 689] on div "Create new item Add item image Image Size: 1200 x 800 px / Image formats: jpg, …" at bounding box center [911, 639] width 1237 height 959
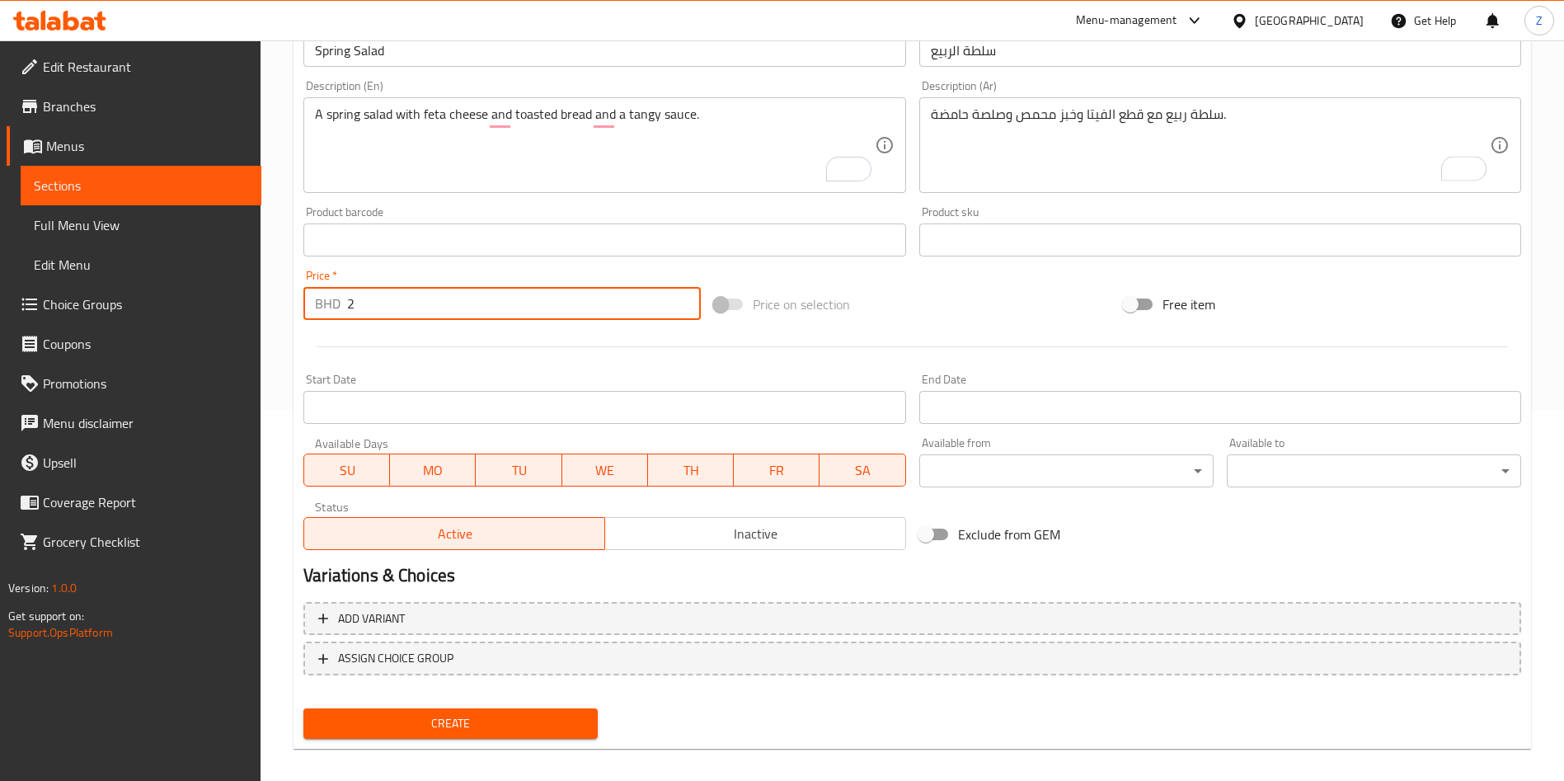
scroll to position [384, 0]
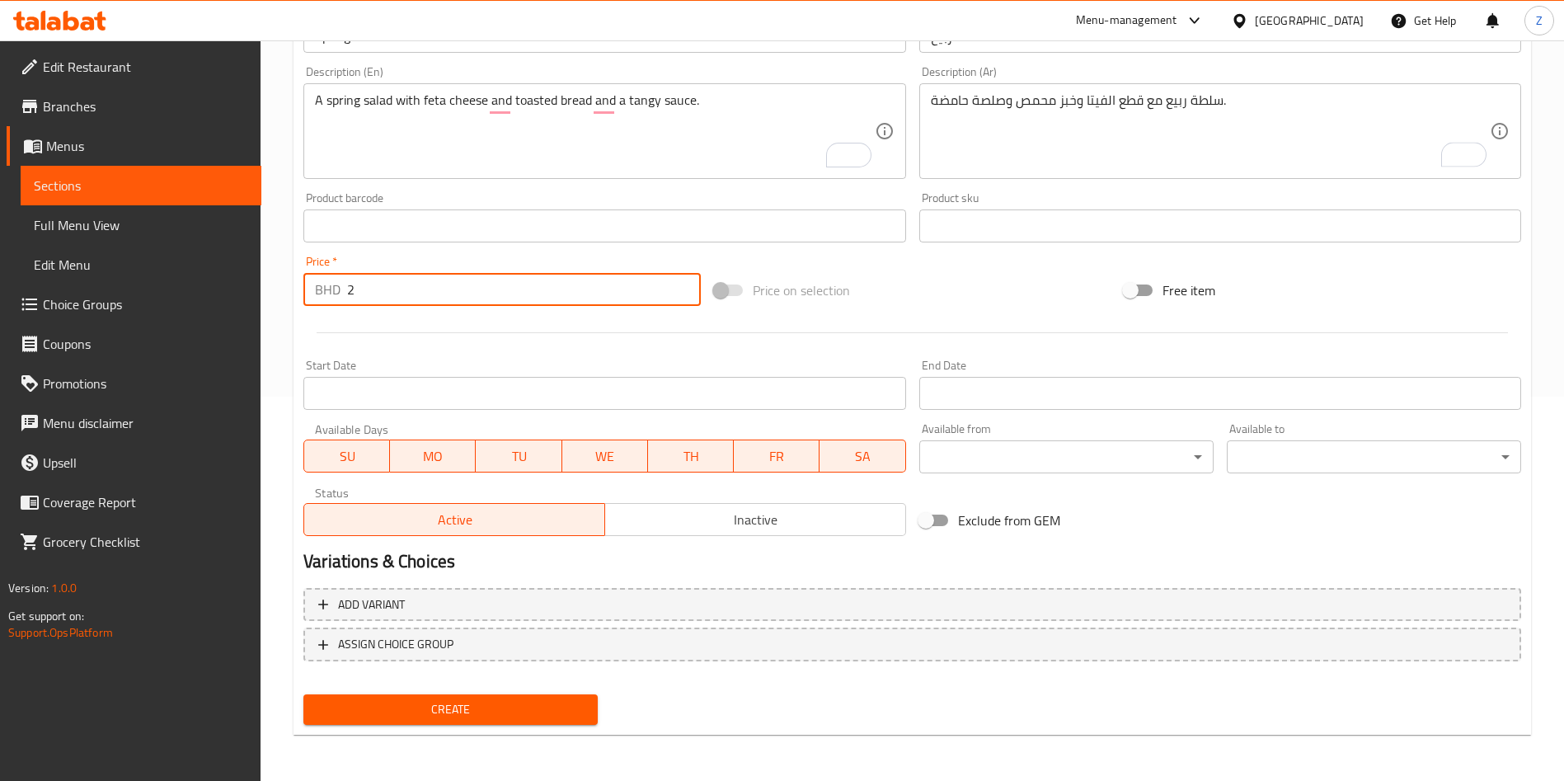
type input "2"
drag, startPoint x: 822, startPoint y: 734, endPoint x: 517, endPoint y: 725, distance: 305.1
click at [820, 734] on div "Home / Restaurants management / Menus / Sections / item / create Salad section …" at bounding box center [911, 218] width 1237 height 1058
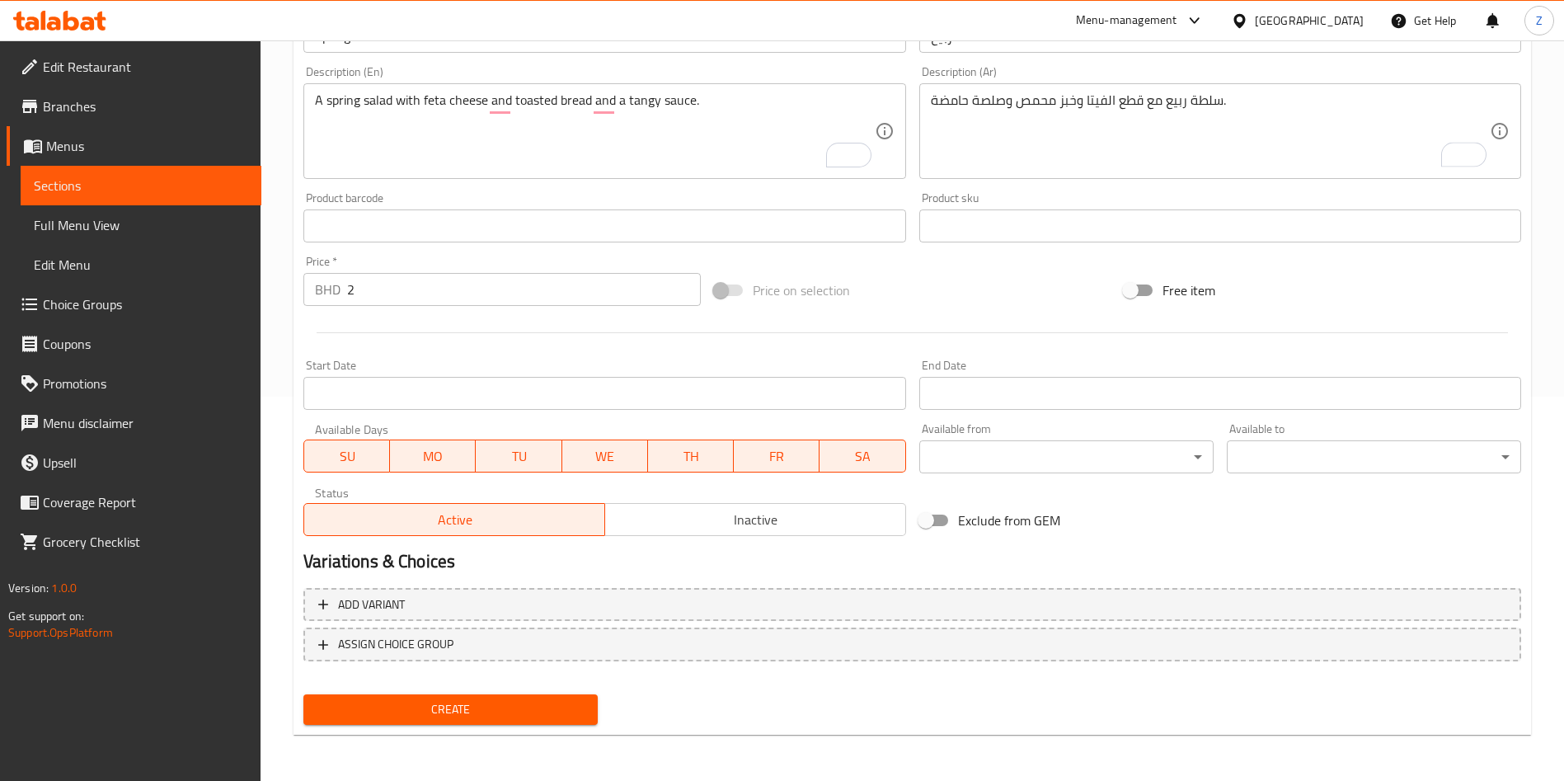
click at [509, 702] on span "Create" at bounding box center [451, 709] width 268 height 21
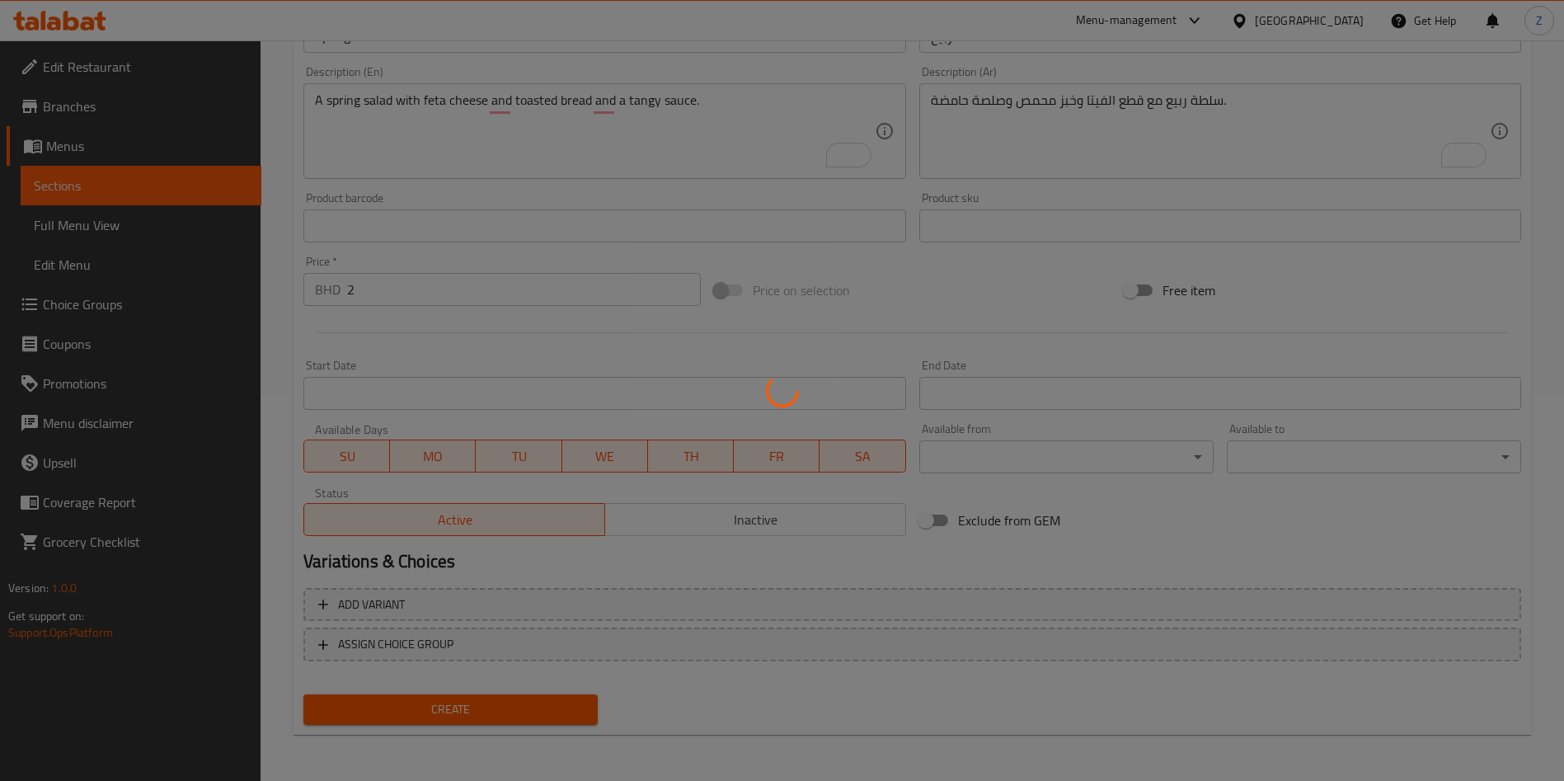
type input "0"
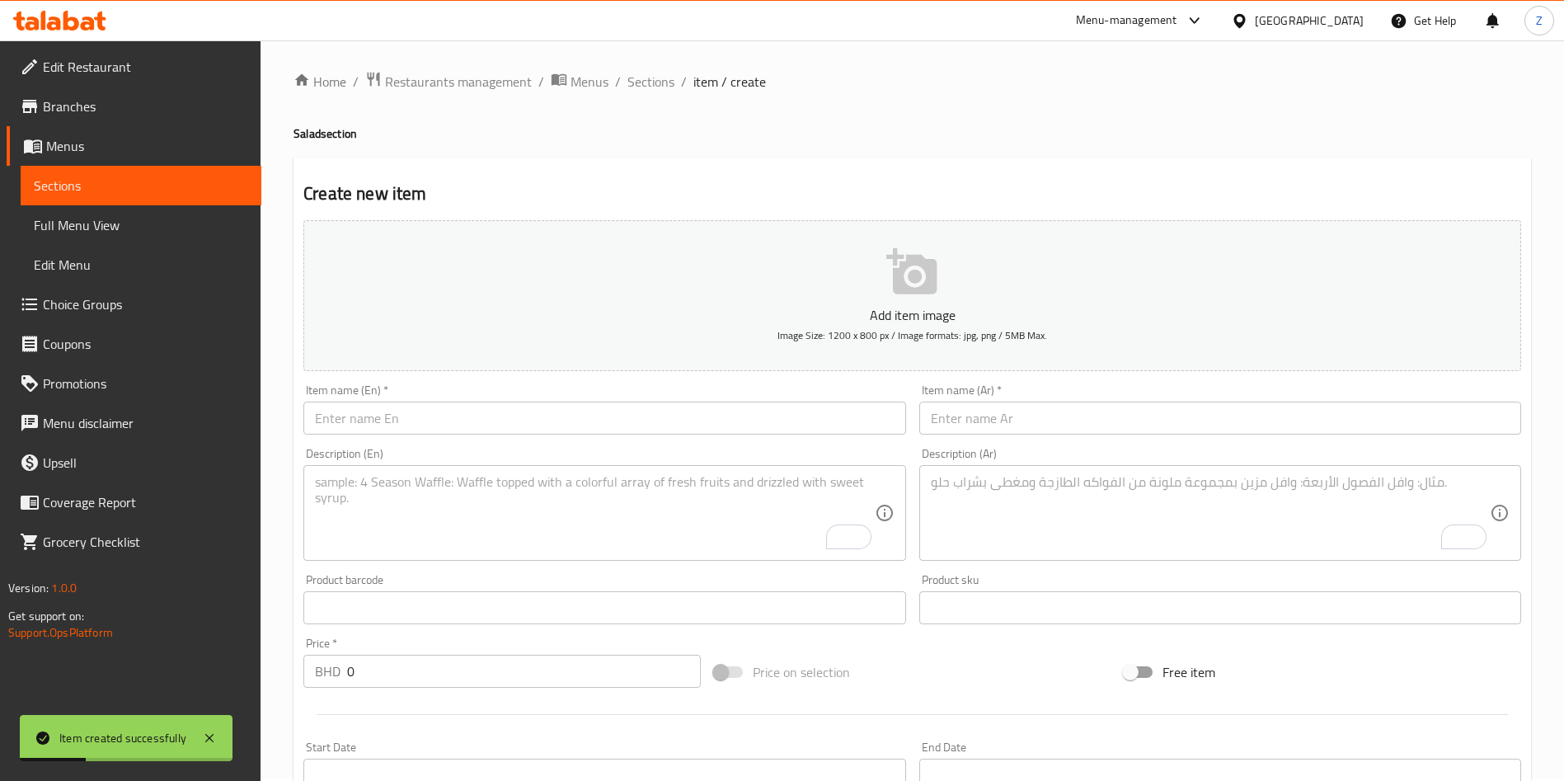
scroll to position [0, 0]
click at [650, 91] on span "Sections" at bounding box center [650, 84] width 47 height 20
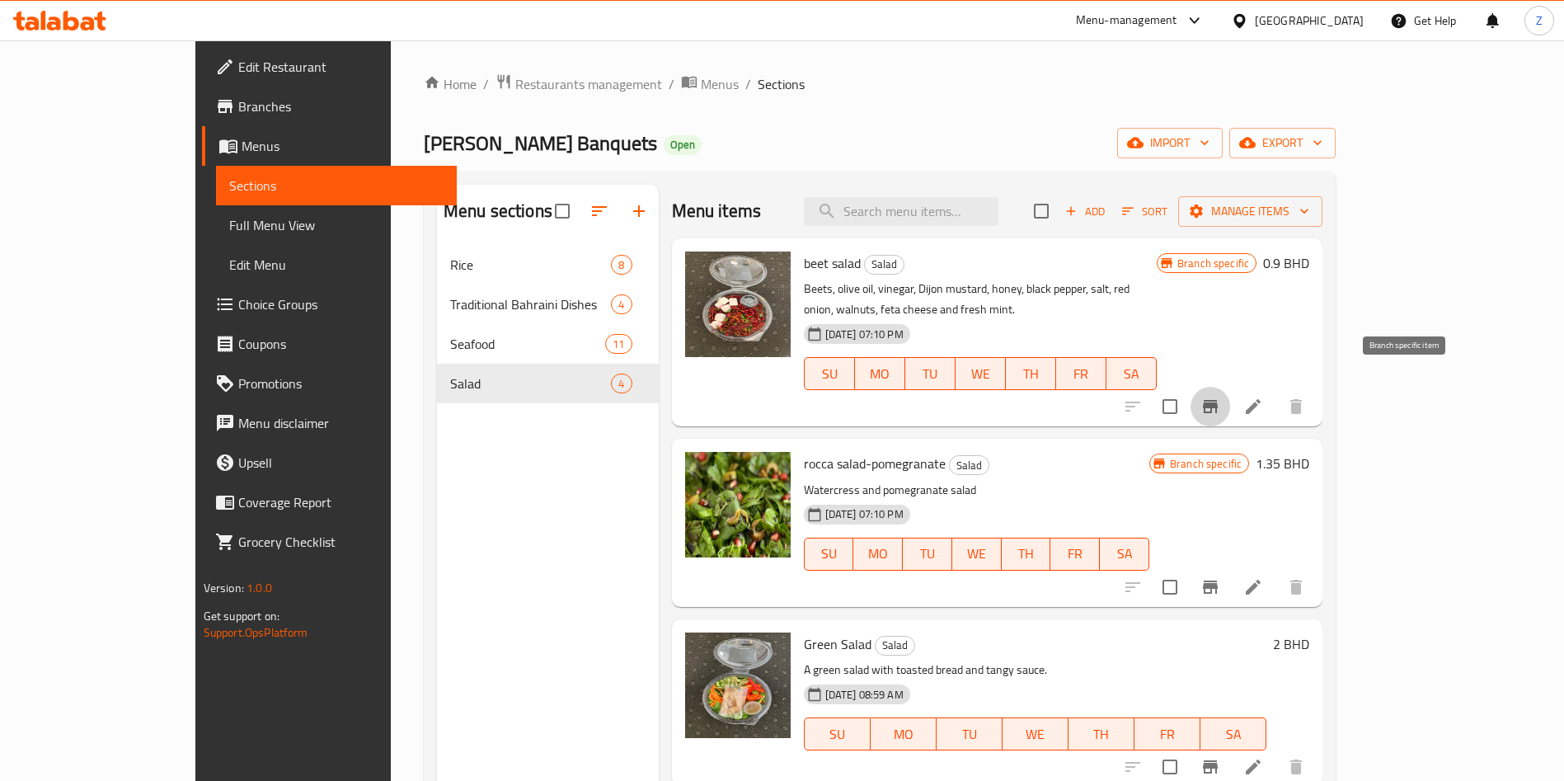
click at [1217, 400] on icon "Branch-specific-item" at bounding box center [1210, 406] width 15 height 13
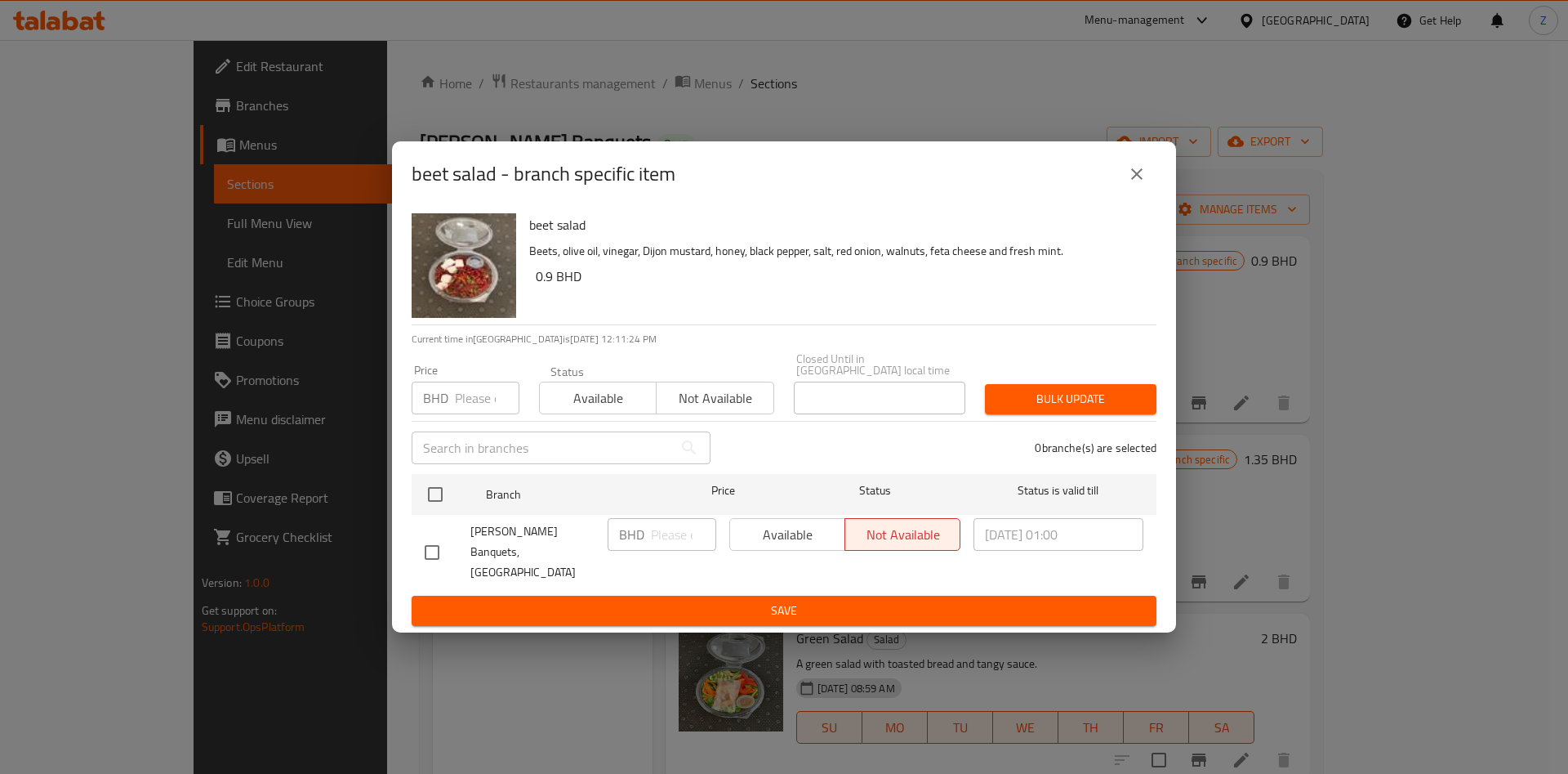
click at [471, 406] on input "number" at bounding box center [486, 397] width 64 height 33
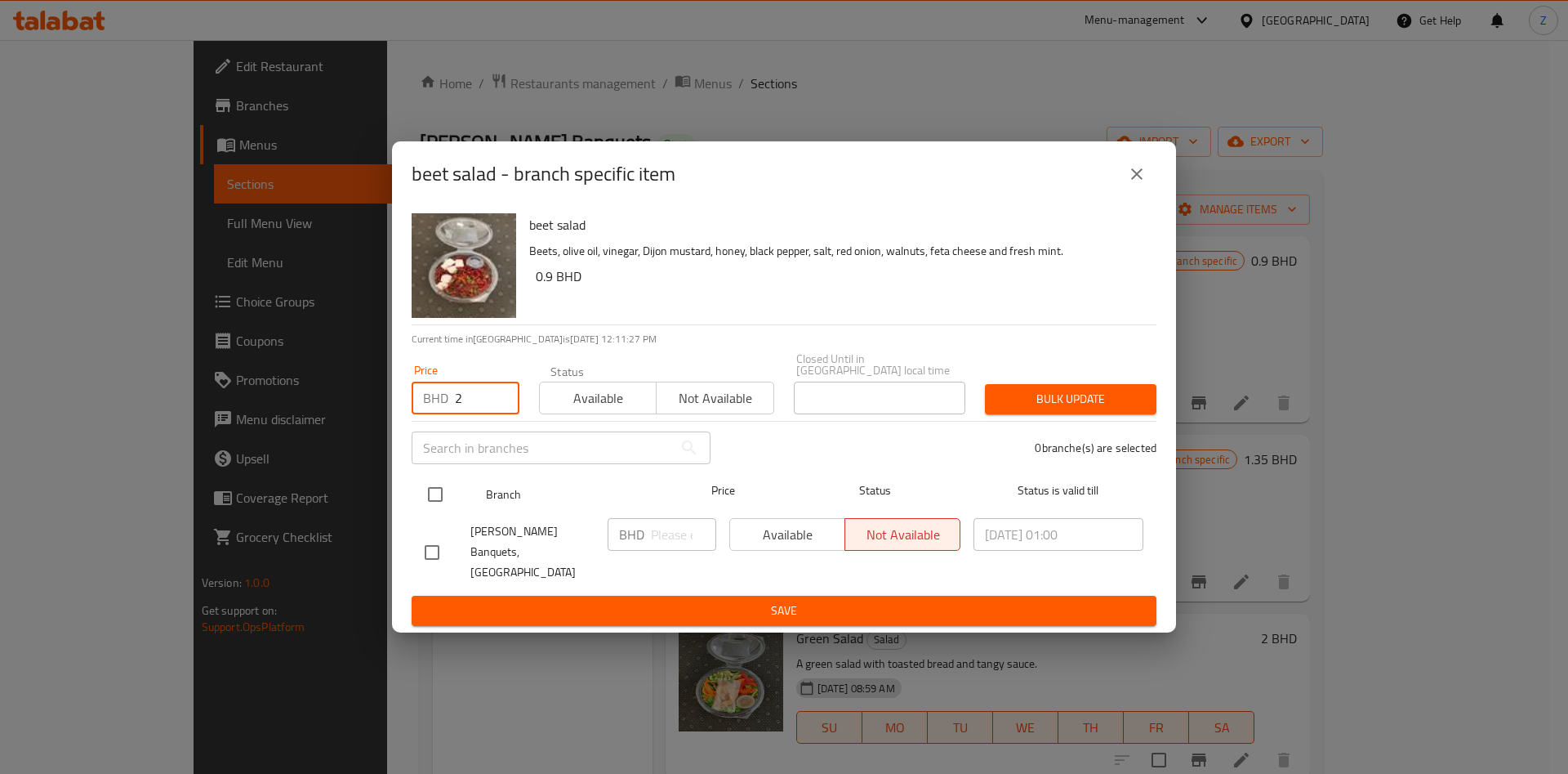
type input "2"
click at [441, 496] on input "checkbox" at bounding box center [435, 494] width 35 height 35
checkbox input "true"
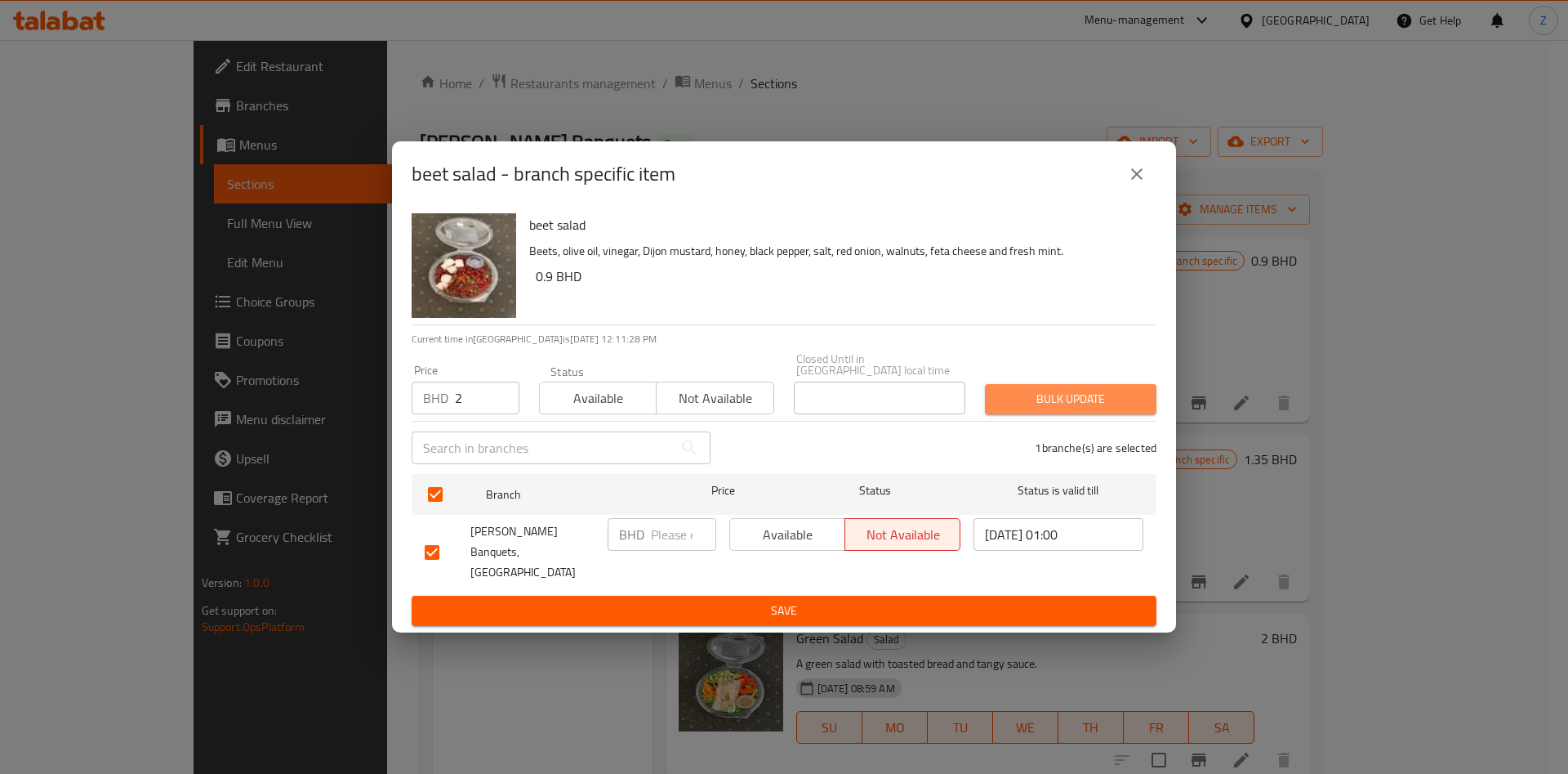
click at [1085, 409] on span "Bulk update" at bounding box center [1070, 398] width 146 height 21
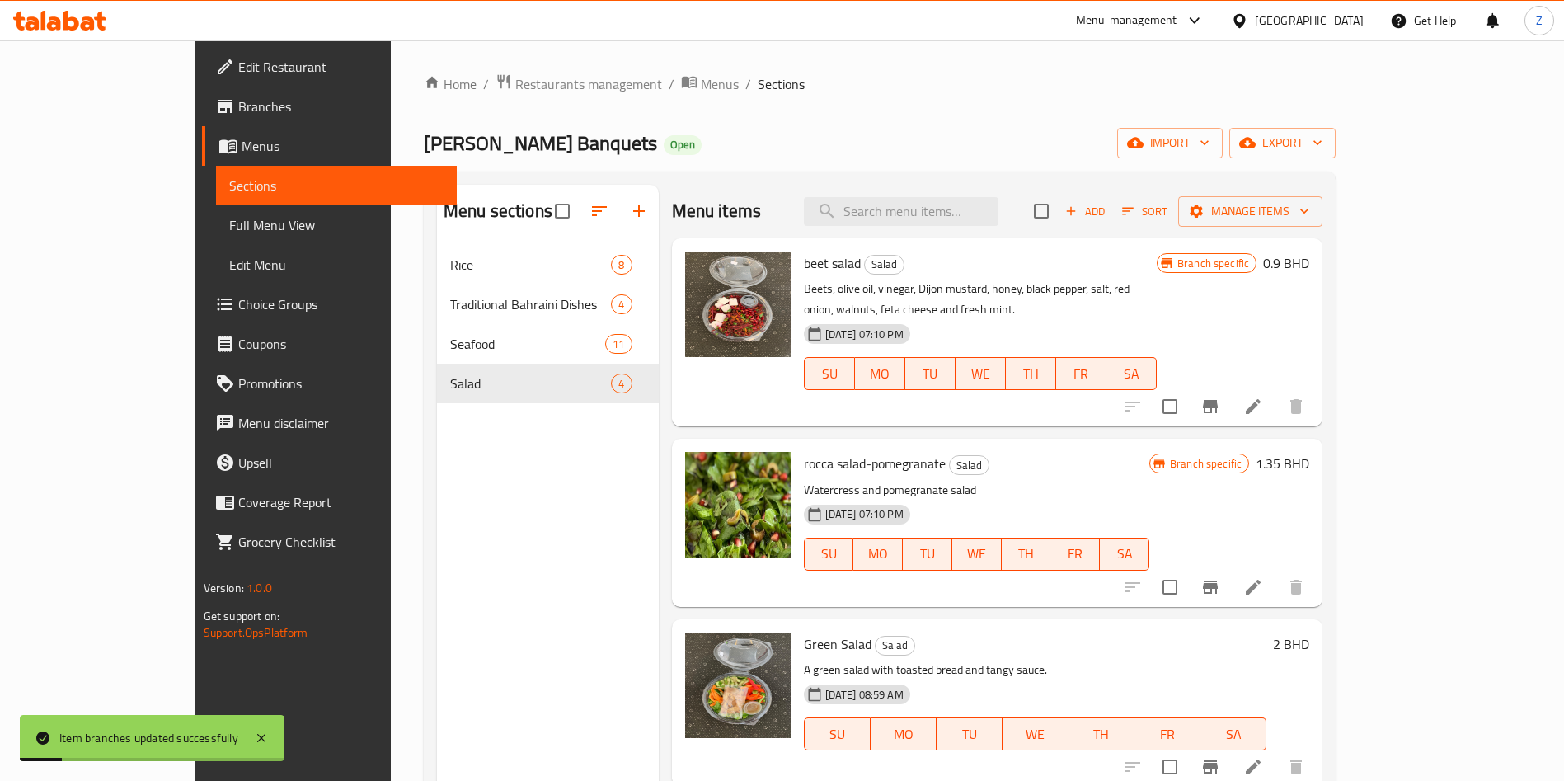
click at [1309, 258] on h6 "0.9 BHD" at bounding box center [1286, 262] width 46 height 23
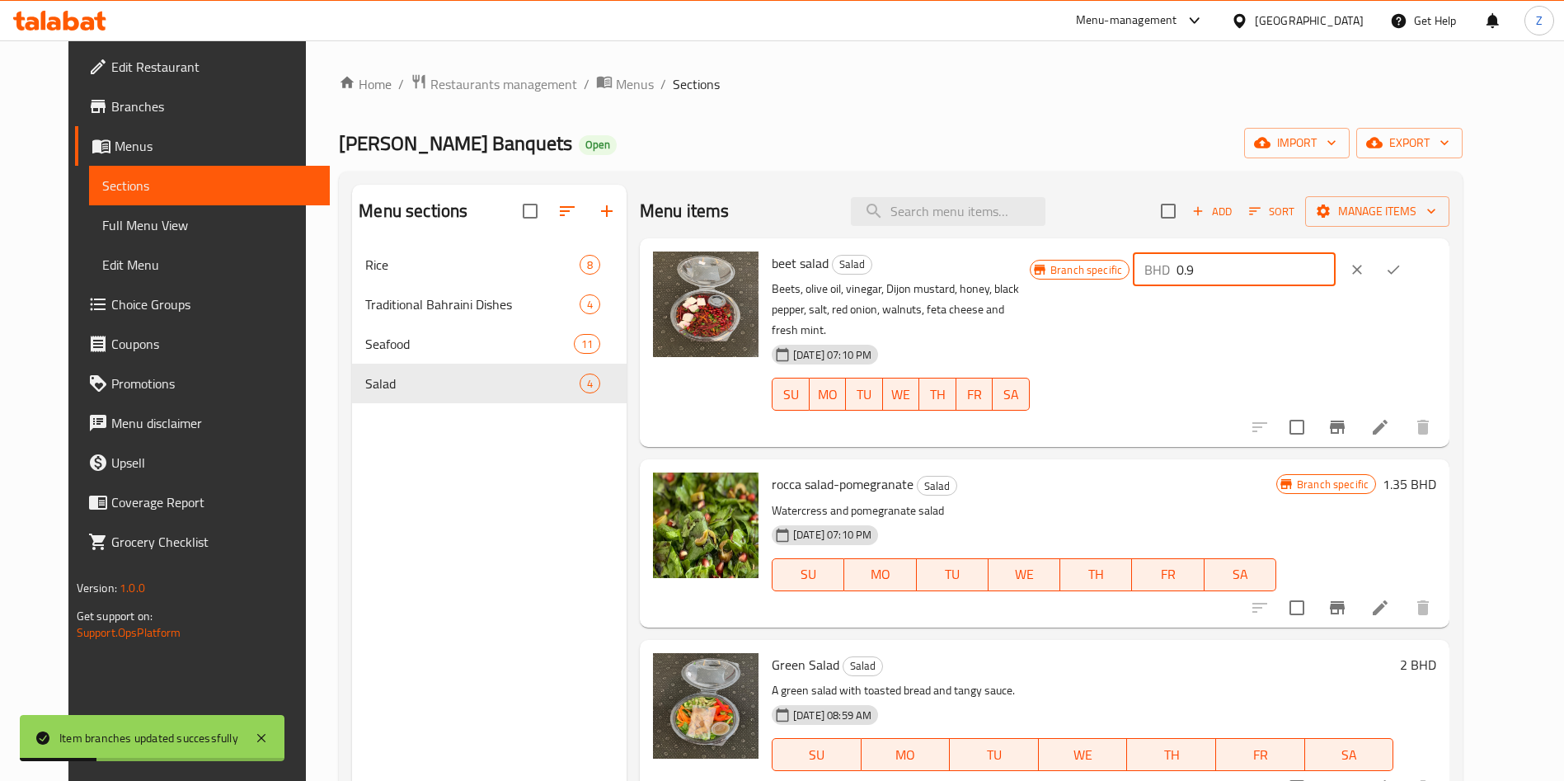
click at [1313, 265] on input "0.9" at bounding box center [1255, 269] width 158 height 33
type input "0"
type input "2"
click at [1401, 274] on icon "ok" at bounding box center [1393, 269] width 16 height 16
